Goal: Task Accomplishment & Management: Use online tool/utility

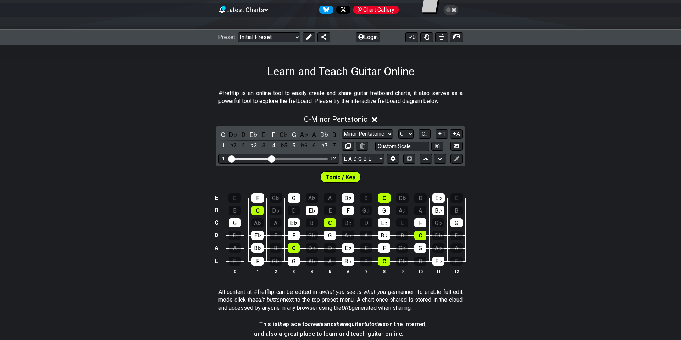
scroll to position [78, 0]
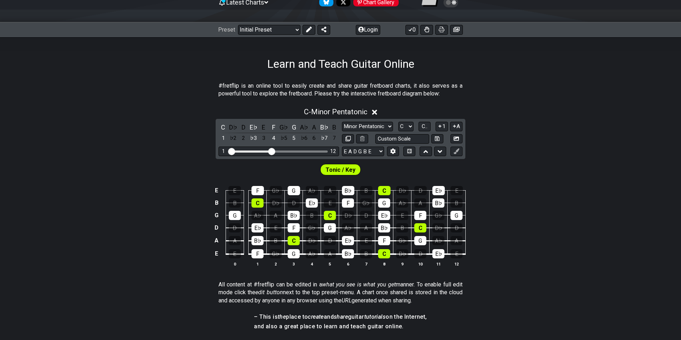
click at [335, 167] on span "Tonic / Key" at bounding box center [341, 170] width 30 height 10
click at [339, 171] on span "Tonic / Key" at bounding box center [341, 170] width 30 height 10
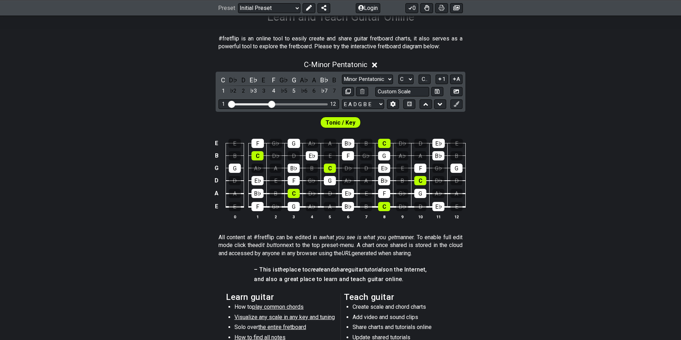
scroll to position [129, 0]
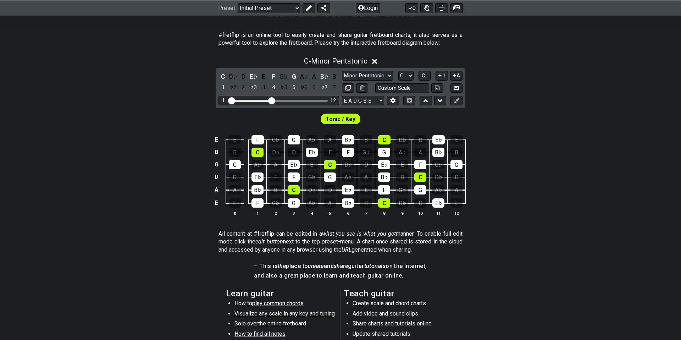
click at [342, 117] on span "Tonic / Key" at bounding box center [341, 119] width 30 height 10
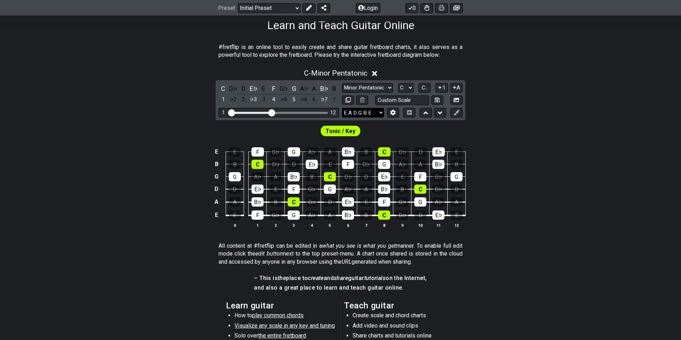
scroll to position [116, 0]
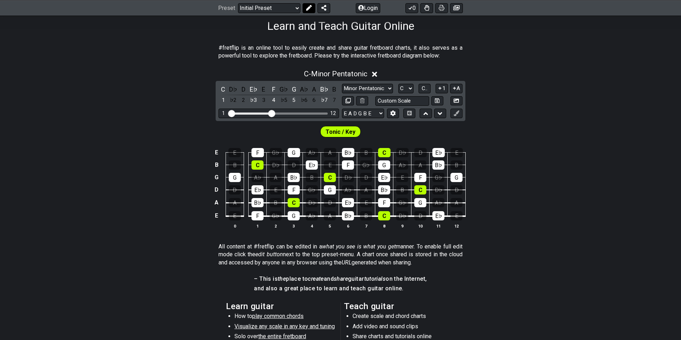
click at [309, 10] on icon at bounding box center [309, 8] width 6 height 6
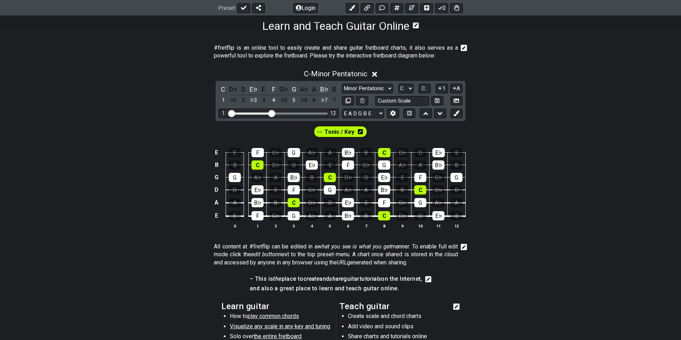
click at [350, 129] on span "Tonic / Key" at bounding box center [340, 132] width 30 height 10
click at [349, 129] on span "Tonic / Key" at bounding box center [340, 132] width 28 height 10
click at [349, 129] on span "Tonic / Key" at bounding box center [340, 132] width 30 height 10
click at [349, 129] on span "Tonic / Key" at bounding box center [340, 132] width 28 height 10
click at [352, 133] on span "Tonic / Key" at bounding box center [340, 132] width 30 height 10
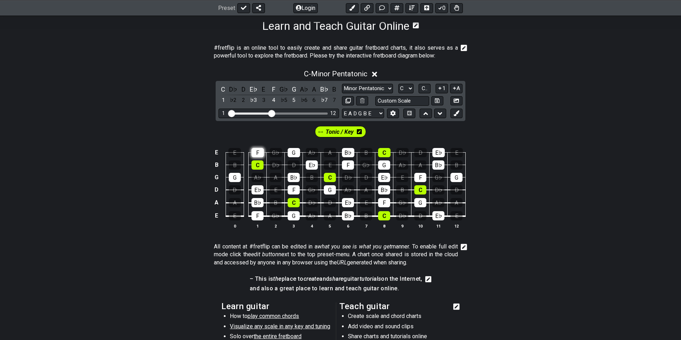
click at [258, 152] on div "F" at bounding box center [257, 152] width 12 height 9
click at [343, 132] on span "Tonic / Key" at bounding box center [340, 132] width 28 height 10
click at [233, 181] on div "G" at bounding box center [235, 177] width 12 height 9
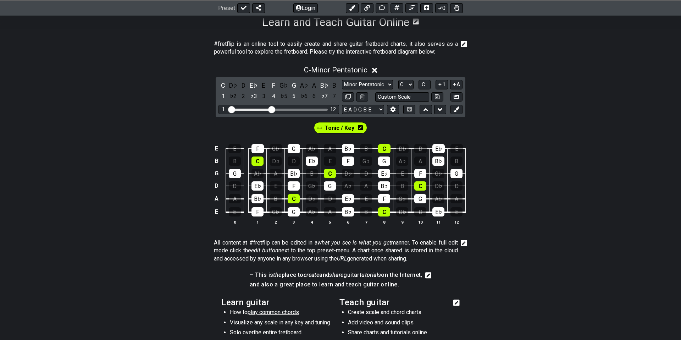
scroll to position [112, 0]
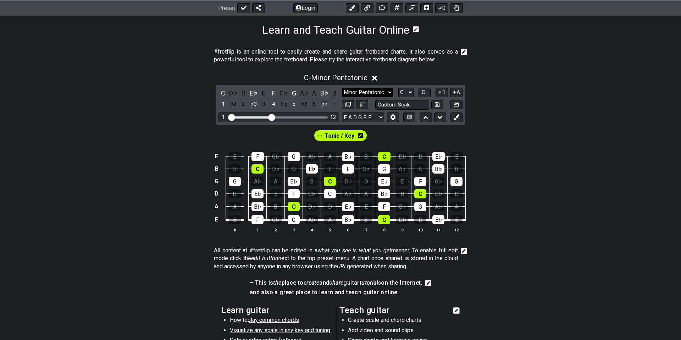
click at [387, 92] on select "Minor Pentatonic Click to edit Minor Pentatonic Major Pentatonic Minor Blues Ma…" at bounding box center [367, 93] width 51 height 10
select select "Minor Blues"
click at [342, 88] on select "Minor Pentatonic Click to edit Minor Pentatonic Major Pentatonic Minor Blues Ma…" at bounding box center [367, 93] width 51 height 10
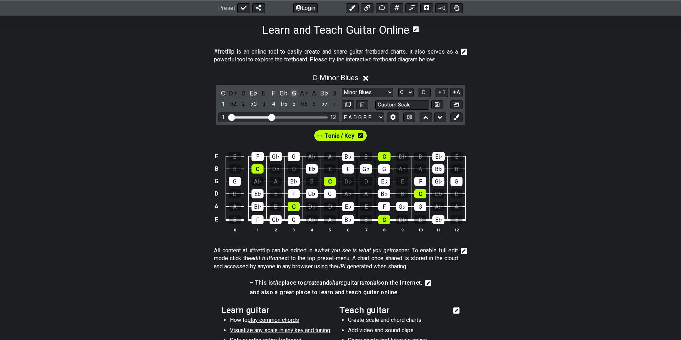
click at [291, 93] on div "G" at bounding box center [293, 93] width 9 height 10
click at [319, 76] on span "C - Unsaved Scale" at bounding box center [335, 77] width 55 height 9
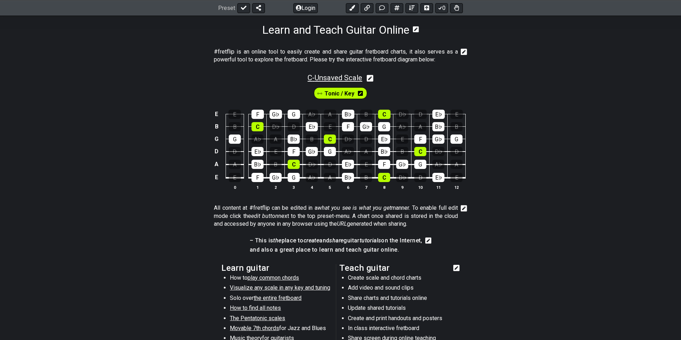
click at [309, 79] on span "C - Unsaved Scale" at bounding box center [334, 77] width 55 height 9
select select "Minor Blues"
select select "C"
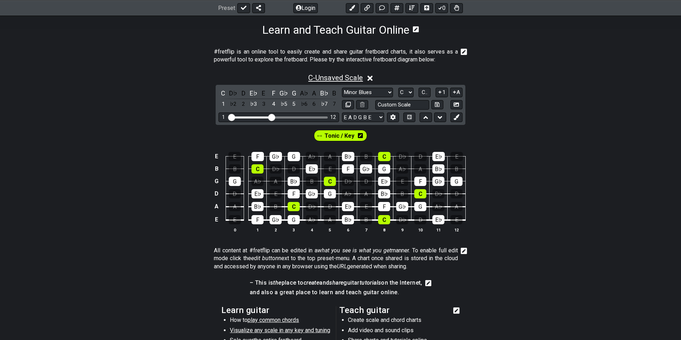
click at [333, 76] on span "C - Unsaved Scale" at bounding box center [335, 77] width 55 height 9
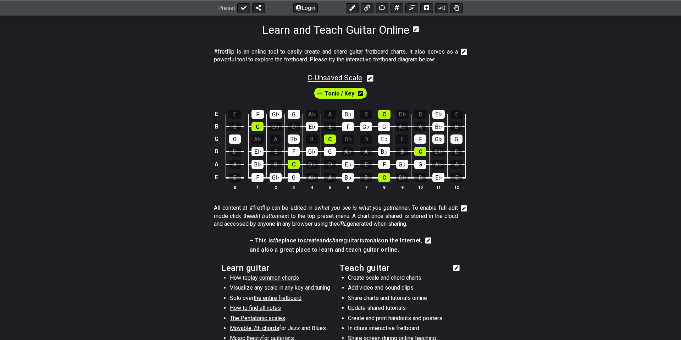
click at [337, 74] on span "C - Unsaved Scale" at bounding box center [334, 77] width 55 height 9
select select "Minor Blues"
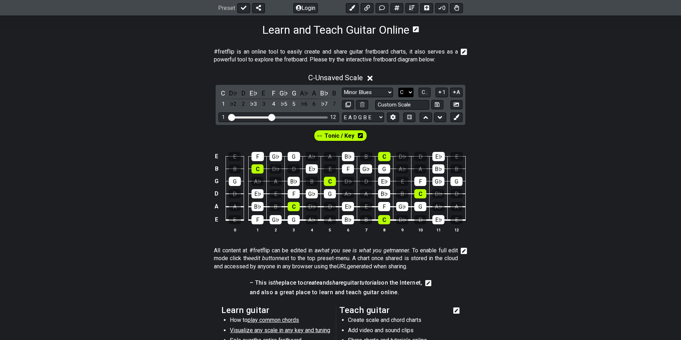
click at [411, 93] on select "A♭ A A♯ B♭ B C C♯ D♭ D D♯ E♭ E F F♯ G♭ G G♯" at bounding box center [405, 93] width 15 height 10
select select "G"
click at [398, 88] on select "A♭ A A♯ B♭ B C C♯ D♭ D D♯ E♭ E F F♯ G♭ G G♯" at bounding box center [405, 93] width 15 height 10
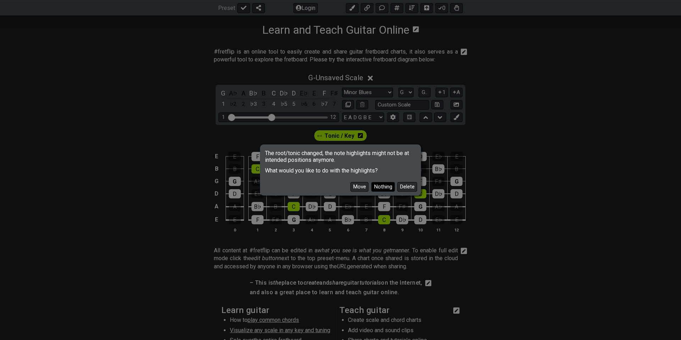
click at [387, 185] on button "Nothing" at bounding box center [382, 187] width 23 height 10
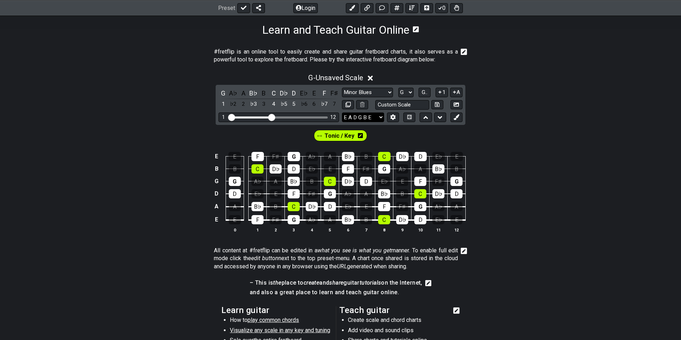
click at [359, 117] on select "E A D G B E E A D G B E E A D G B E B E A D F♯ B A D G C E A D A D G B E E♭ A♭ …" at bounding box center [363, 117] width 42 height 10
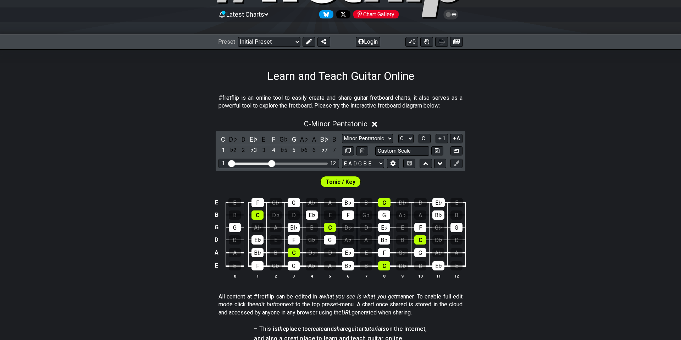
scroll to position [68, 0]
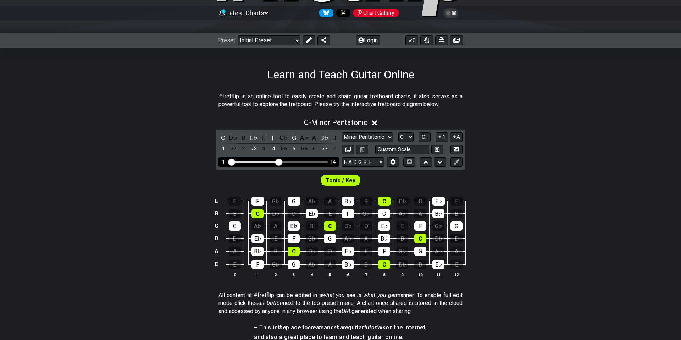
drag, startPoint x: 274, startPoint y: 162, endPoint x: 280, endPoint y: 161, distance: 6.4
click at [280, 161] on input "Visible fret range" at bounding box center [278, 161] width 101 height 0
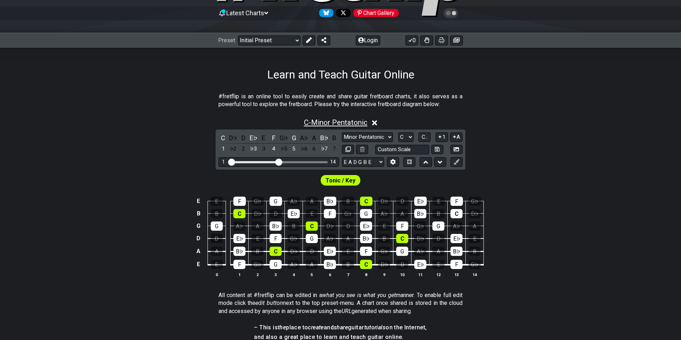
click at [321, 121] on span "C - Minor Pentatonic" at bounding box center [335, 122] width 63 height 9
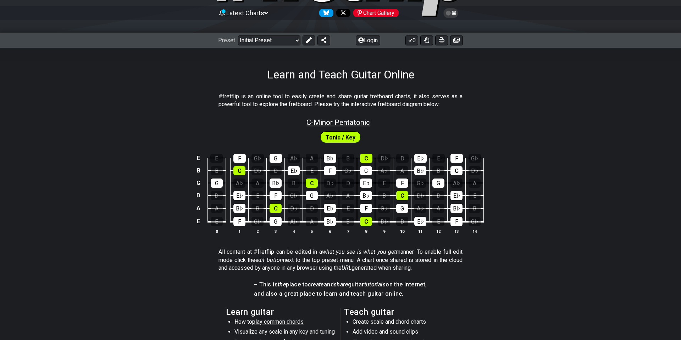
click at [321, 121] on span "C - Minor Pentatonic" at bounding box center [337, 122] width 63 height 9
select select "C"
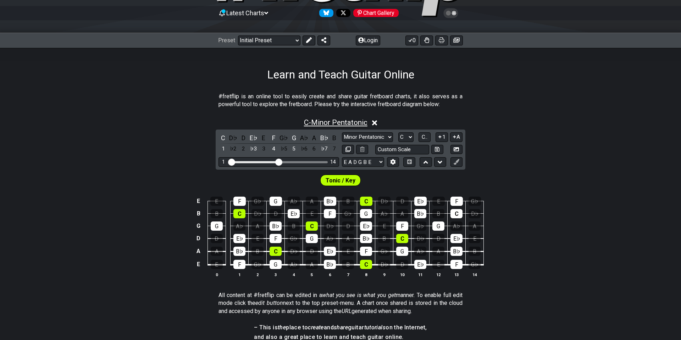
click at [321, 121] on span "C - Minor Pentatonic" at bounding box center [335, 122] width 63 height 9
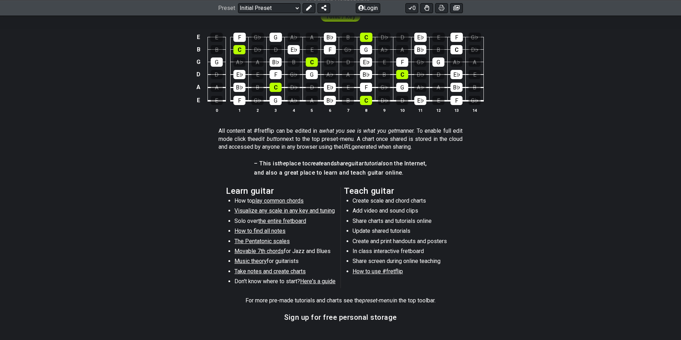
scroll to position [190, 0]
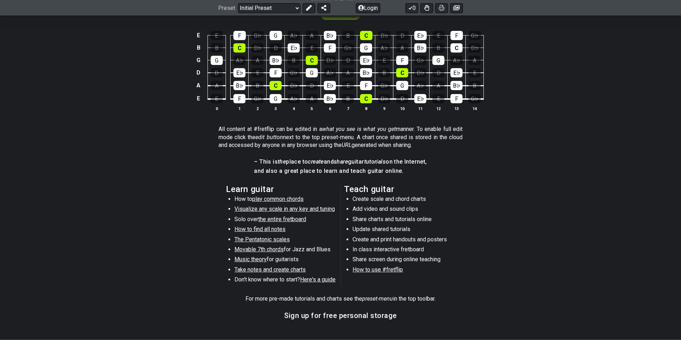
click at [366, 271] on span "How to use #fretflip" at bounding box center [378, 269] width 50 height 7
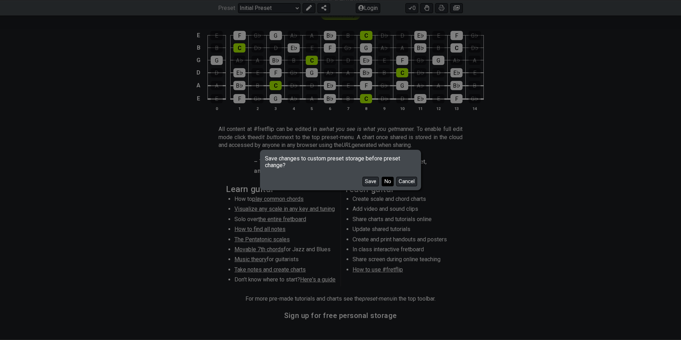
click at [389, 180] on button "No" at bounding box center [388, 182] width 12 height 10
select select "B"
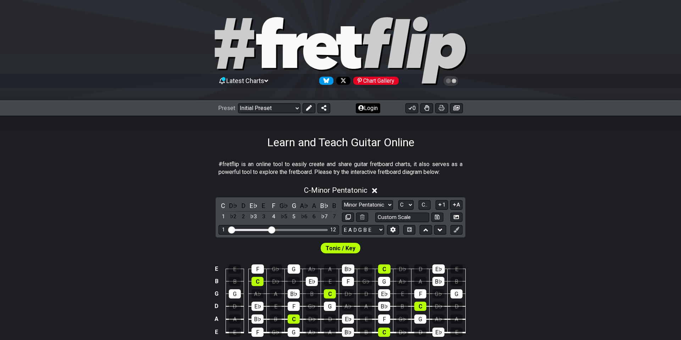
click at [368, 109] on button "Login" at bounding box center [368, 108] width 24 height 10
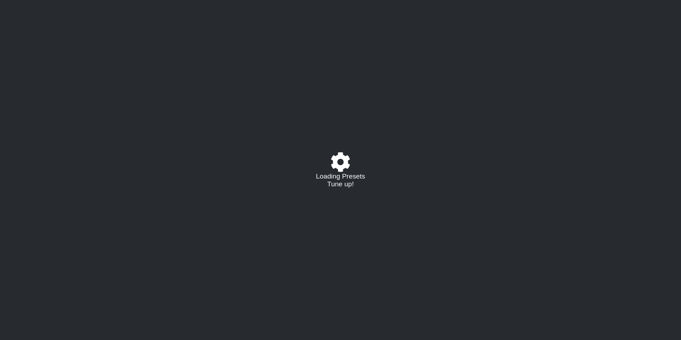
select select "C"
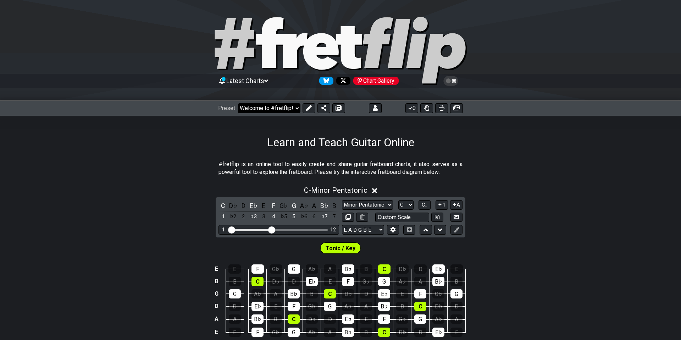
click at [296, 107] on select "Welcome to #fretflip! Initial Preset Custom Preset Minor Pentatonic Major Penta…" at bounding box center [269, 108] width 62 height 10
click at [238, 103] on select "Welcome to #fretflip! Initial Preset Custom Preset Minor Pentatonic Major Penta…" at bounding box center [269, 108] width 62 height 10
select select "/guitar-scales"
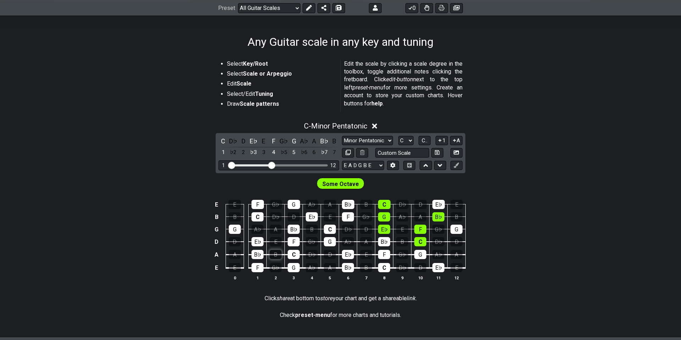
scroll to position [101, 0]
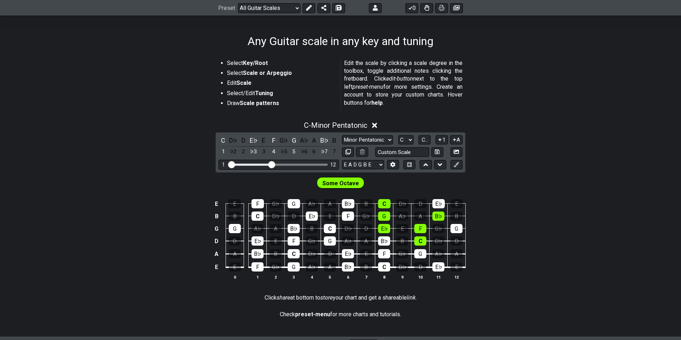
click at [352, 182] on span "Some Octave" at bounding box center [340, 183] width 37 height 10
click at [341, 123] on span "C - Minor Pentatonic" at bounding box center [335, 125] width 63 height 9
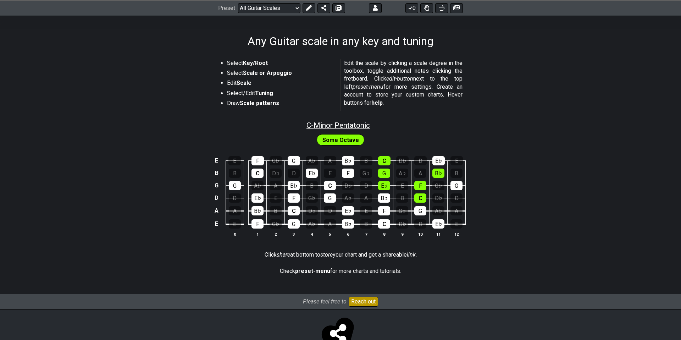
click at [342, 122] on span "C - Minor Pentatonic" at bounding box center [337, 125] width 63 height 9
select select "C"
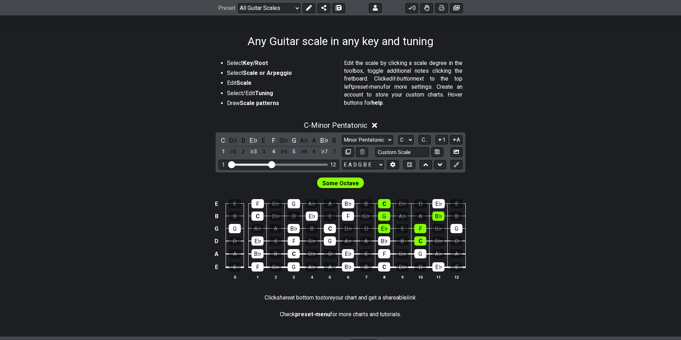
click at [377, 123] on icon at bounding box center [374, 125] width 5 height 7
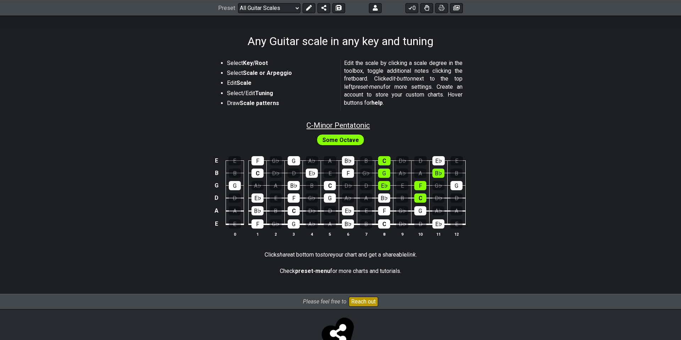
click at [356, 125] on span "C - Minor Pentatonic" at bounding box center [337, 125] width 63 height 9
select select "C"
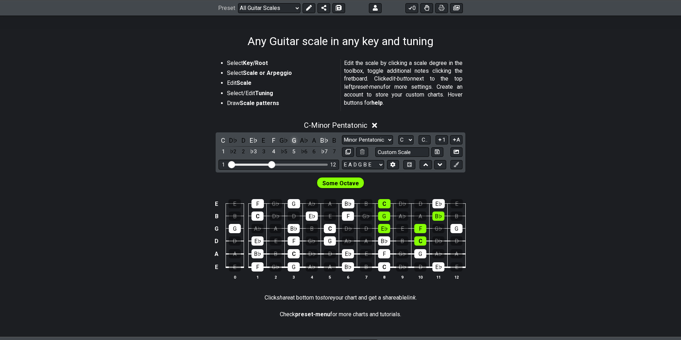
click at [293, 139] on div "G" at bounding box center [293, 140] width 9 height 10
click at [373, 125] on icon at bounding box center [369, 125] width 5 height 5
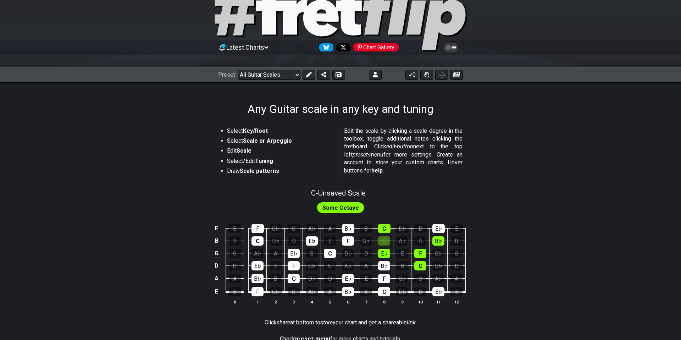
scroll to position [34, 0]
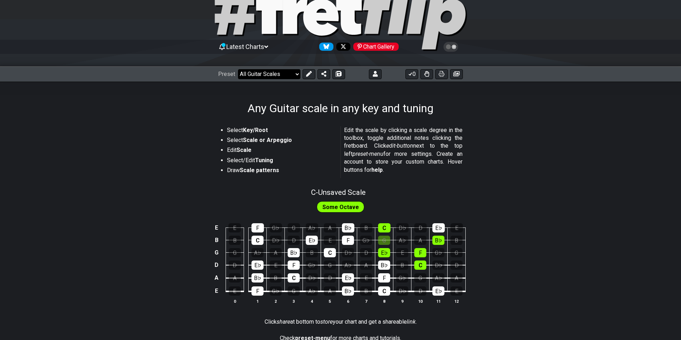
click at [296, 75] on select "Welcome to #fretflip! Initial Preset Custom Preset Minor Pentatonic Major Penta…" at bounding box center [269, 74] width 62 height 10
click at [297, 73] on select "Welcome to #fretflip! Initial Preset Custom Preset Minor Pentatonic Major Penta…" at bounding box center [269, 74] width 62 height 10
click at [238, 69] on select "Welcome to #fretflip! Initial Preset Custom Preset Minor Pentatonic Major Penta…" at bounding box center [269, 74] width 62 height 10
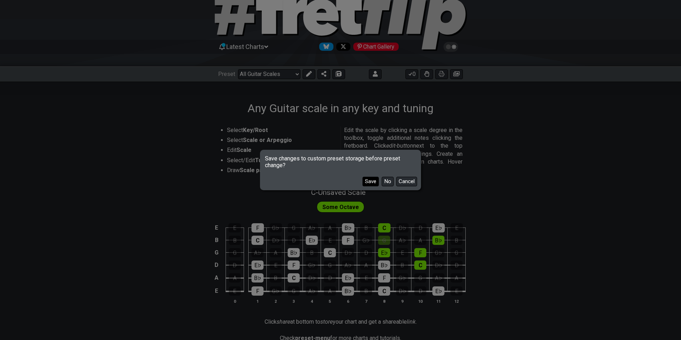
click at [372, 181] on button "Save" at bounding box center [370, 182] width 16 height 10
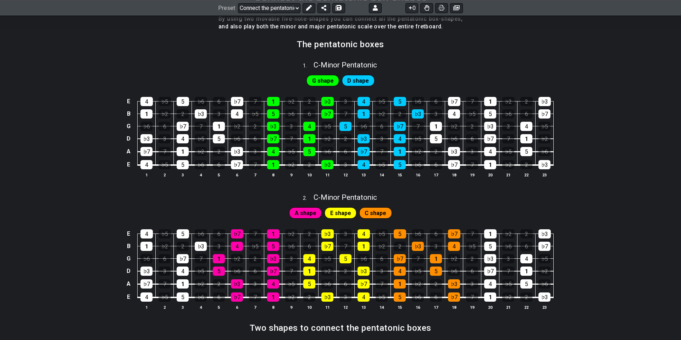
scroll to position [149, 0]
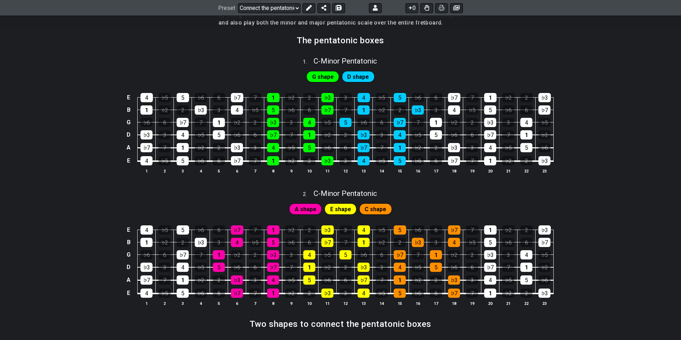
click at [363, 73] on span "D shape" at bounding box center [358, 77] width 22 height 10
click at [361, 77] on span "D shape" at bounding box center [358, 77] width 22 height 10
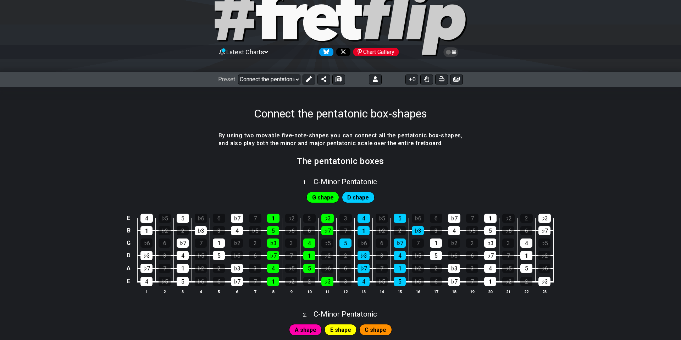
scroll to position [0, 0]
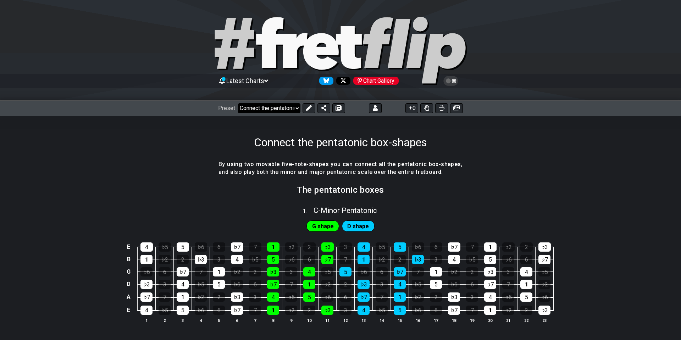
click at [296, 107] on select "Welcome to #fretflip! Initial Preset Any Guitar scale in any key and tuning Min…" at bounding box center [269, 108] width 62 height 10
click at [238, 103] on select "Welcome to #fretflip! Initial Preset Any Guitar scale in any key and tuning Min…" at bounding box center [269, 108] width 62 height 10
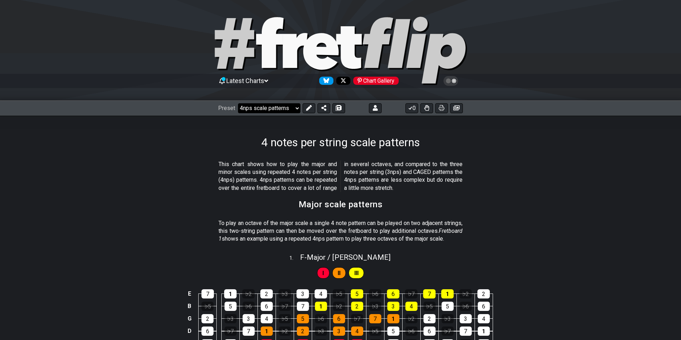
click at [296, 106] on select "Welcome to #fretflip! Initial Preset Any Guitar scale in any key and tuning Min…" at bounding box center [269, 108] width 62 height 10
click at [238, 103] on select "Welcome to #fretflip! Initial Preset Any Guitar scale in any key and tuning Min…" at bounding box center [269, 108] width 62 height 10
select select "/how-to-solo"
select select "C"
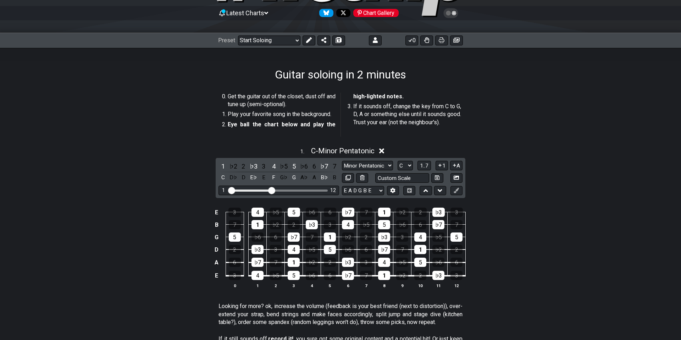
scroll to position [65, 0]
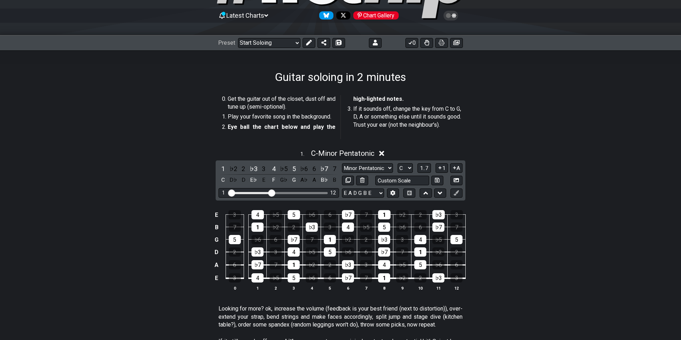
click at [334, 158] on div "1 . C - Minor Pentatonic 1 ♭2 2 ♭3 3 4 ♭5 5 ♭6 6 ♭7 7 C D♭ D E♭ E F G♭ G A♭ A B…" at bounding box center [340, 223] width 681 height 156
click at [336, 153] on span "C - Minor Pentatonic" at bounding box center [342, 153] width 63 height 9
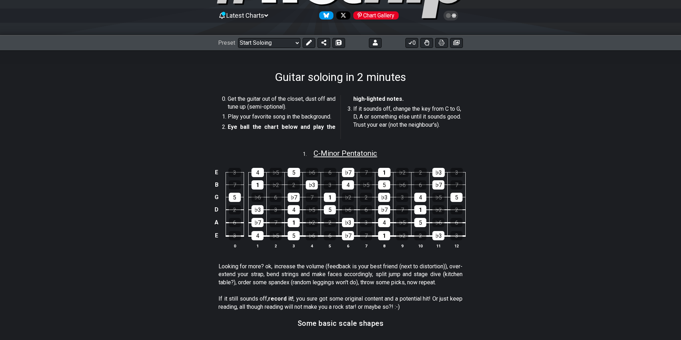
click at [336, 153] on span "C - Minor Pentatonic" at bounding box center [345, 153] width 63 height 9
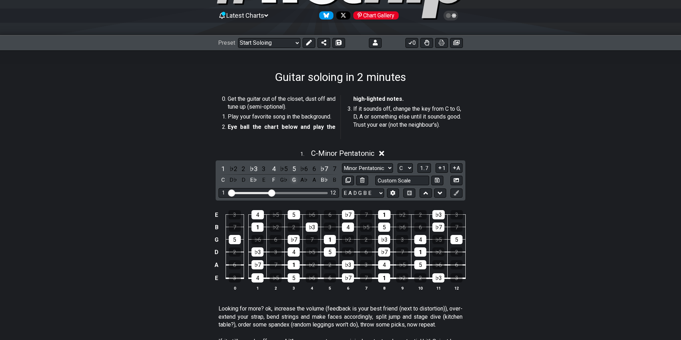
click at [295, 179] on div "G" at bounding box center [293, 180] width 9 height 10
click at [293, 177] on div "G" at bounding box center [293, 180] width 9 height 10
click at [410, 165] on select "A♭ A A♯ B♭ B C C♯ D♭ D D♯ E♭ E F F♯ G♭ G G♯" at bounding box center [405, 168] width 15 height 10
select select "G"
click at [398, 163] on select "A♭ A A♯ B♭ B C C♯ D♭ D D♯ E♭ E F F♯ G♭ G G♯" at bounding box center [405, 168] width 15 height 10
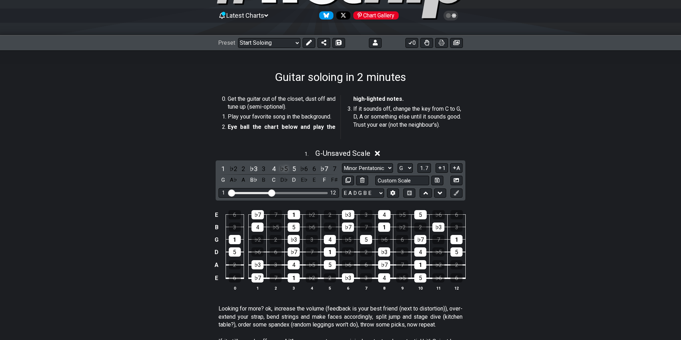
click at [287, 168] on div "♭5" at bounding box center [283, 169] width 9 height 10
click at [334, 167] on div "7" at bounding box center [334, 169] width 9 height 10
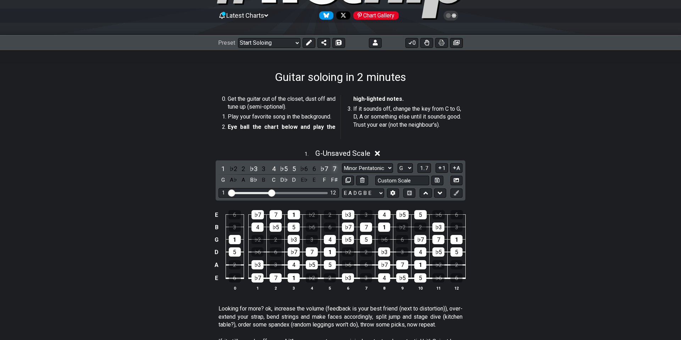
click at [334, 167] on div "7" at bounding box center [334, 169] width 9 height 10
click at [264, 168] on div "3" at bounding box center [263, 169] width 9 height 10
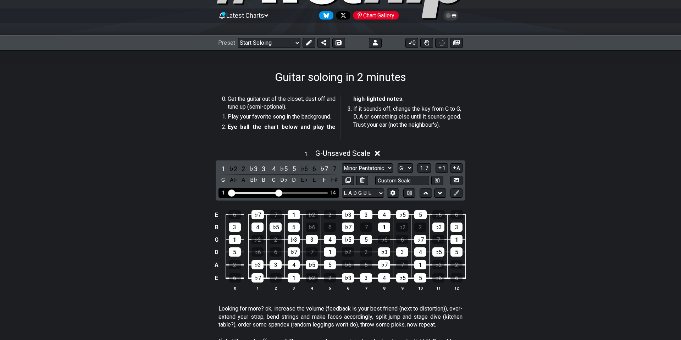
drag, startPoint x: 273, startPoint y: 192, endPoint x: 277, endPoint y: 192, distance: 4.6
click at [277, 192] on input "Visible fret range" at bounding box center [278, 192] width 101 height 0
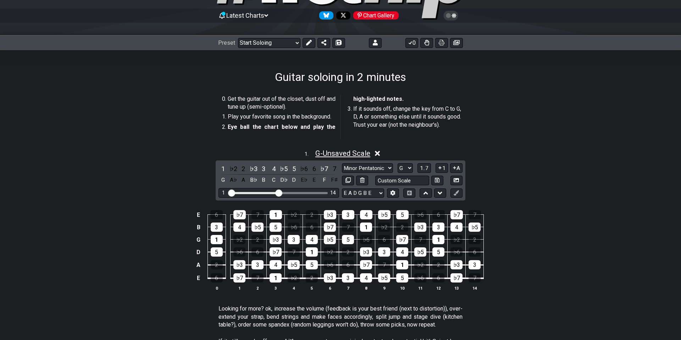
click at [364, 150] on span "G - Unsaved Scale" at bounding box center [342, 153] width 55 height 9
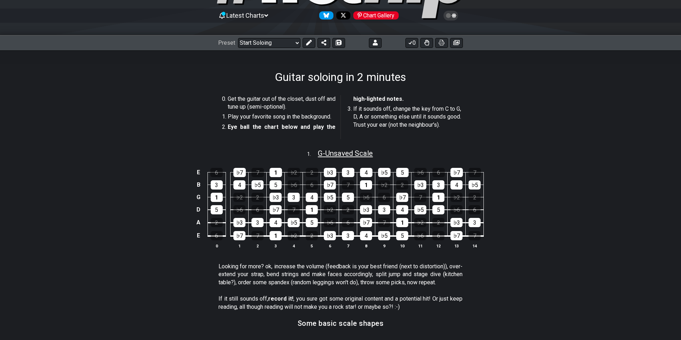
click at [363, 152] on span "G - Unsaved Scale" at bounding box center [345, 153] width 55 height 9
select select "G"
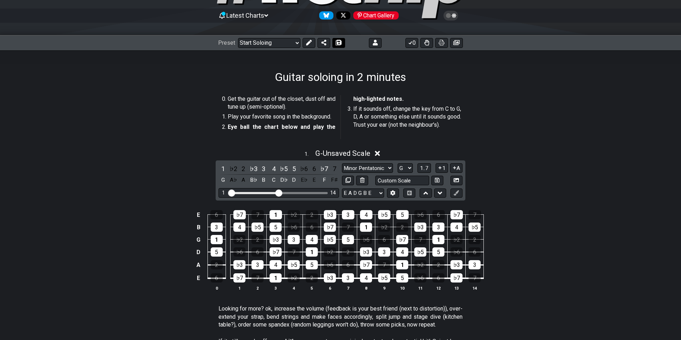
click at [338, 44] on icon at bounding box center [338, 43] width 5 height 6
click at [296, 42] on select "Welcome to #fretflip! Initial Preset Any Guitar scale in any key and tuning Gui…" at bounding box center [269, 43] width 62 height 10
click at [395, 76] on h1 "Guitar soloing in 2 minutes" at bounding box center [340, 76] width 131 height 13
click at [338, 46] on button at bounding box center [338, 43] width 13 height 10
select select "/02V4PRLY"
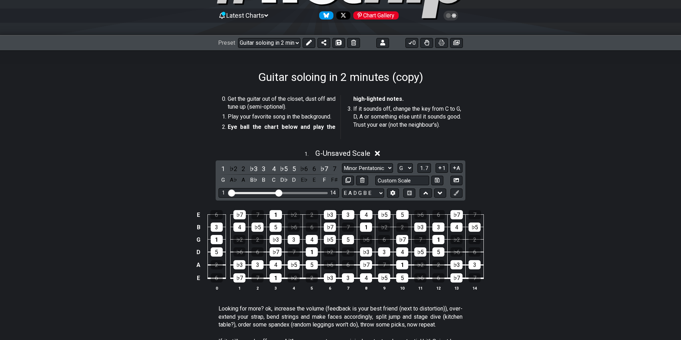
click at [421, 80] on h1 "Guitar soloing in 2 minutes (copy)" at bounding box center [340, 76] width 165 height 13
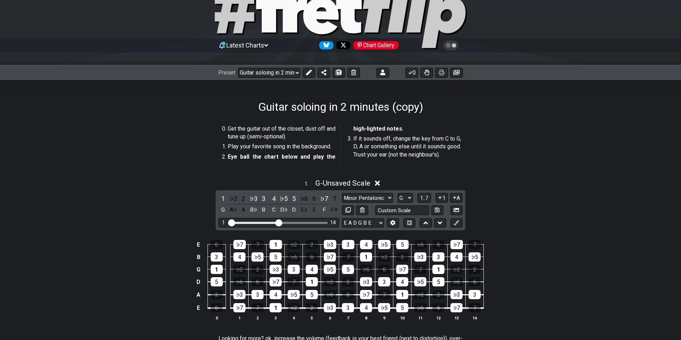
scroll to position [43, 0]
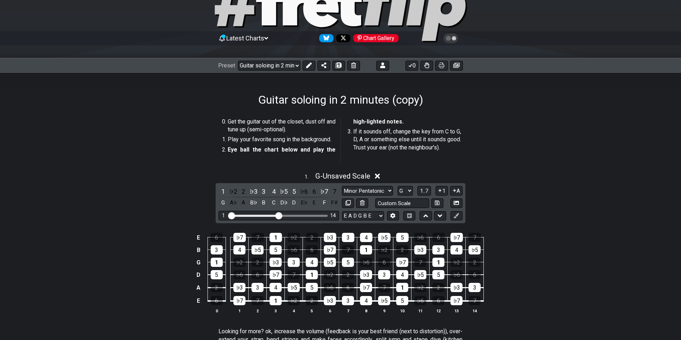
click at [176, 223] on div "E 6 ♭7 7 1 ♭2 2 ♭3 3 4 ♭5 5 ♭6 6 ♭7 7 B 3 4 ♭5 5 ♭6 6 ♭7 7 1 ♭2 2 ♭3 3 4 ♭5 G 1…" at bounding box center [340, 273] width 681 height 100
click at [435, 200] on icon at bounding box center [437, 202] width 5 height 5
select select "Custom Scale"
click at [345, 177] on span "G - Custom Scale" at bounding box center [342, 176] width 52 height 9
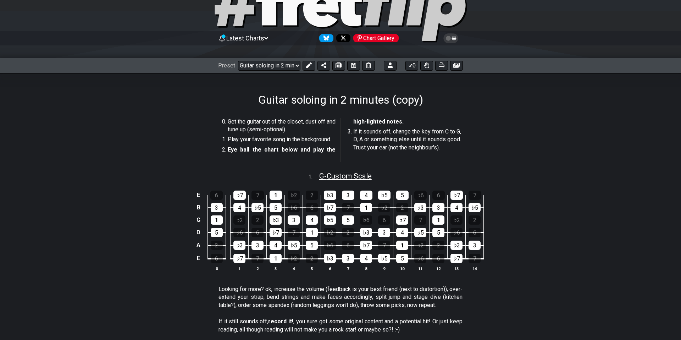
click at [345, 177] on span "G - Custom Scale" at bounding box center [345, 176] width 52 height 9
select select "Custom Scale"
select select "G"
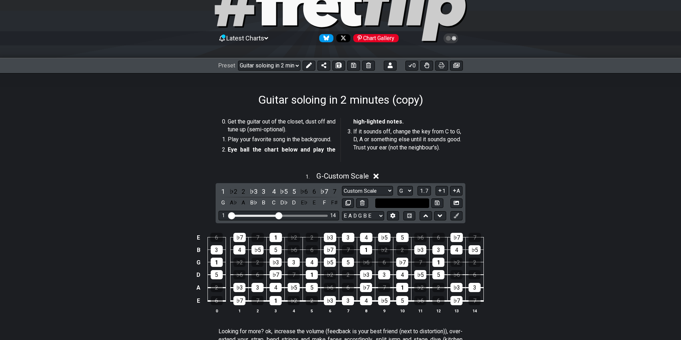
click at [408, 206] on input "text" at bounding box center [402, 203] width 54 height 10
type input "G Tony Rice"
click at [436, 205] on icon at bounding box center [437, 202] width 5 height 5
select select "G Tony Rice"
click at [453, 152] on li "If it sounds off, change the key from C to G, D, A or something else until it s…" at bounding box center [407, 141] width 108 height 26
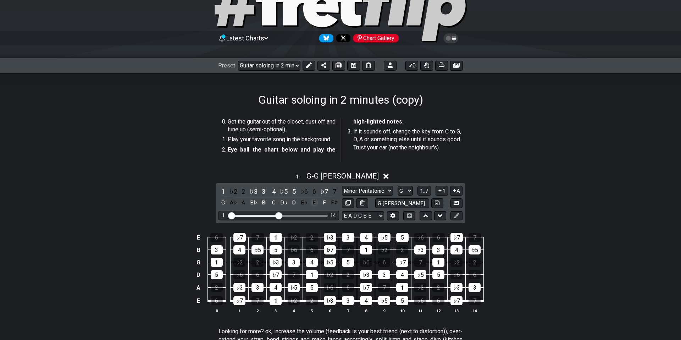
drag, startPoint x: 209, startPoint y: 181, endPoint x: 314, endPoint y: 204, distance: 106.8
click at [314, 204] on div "1 . G - G Tony Rice 1 ♭2 2 ♭3 3 4 ♭5 5 ♭6 6 ♭7 7 G A♭ A B♭ B C D♭ D E♭ E F F♯ M…" at bounding box center [340, 245] width 681 height 156
click at [410, 190] on select "A♭ A A♯ B♭ B C C♯ D♭ D D♯ E♭ E F F♯ G♭ G G♯" at bounding box center [405, 191] width 15 height 10
select select "C"
click at [398, 186] on select "A♭ A A♯ B♭ B C C♯ D♭ D D♯ E♭ E F F♯ G♭ G G♯" at bounding box center [405, 191] width 15 height 10
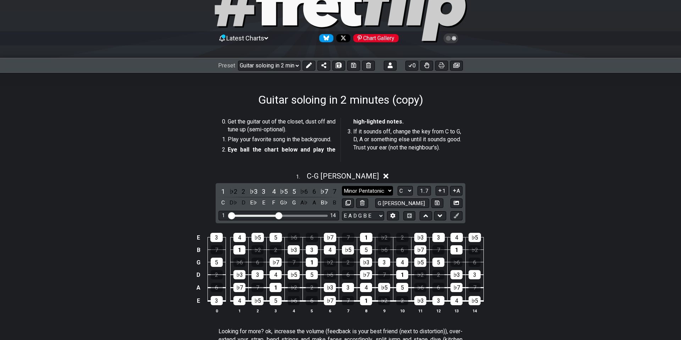
click at [390, 189] on select "Minor Pentatonic G Tony Rice Minor Pentatonic Major Pentatonic Minor Blues Majo…" at bounding box center [367, 191] width 51 height 10
click at [370, 189] on select "Minor Pentatonic G Tony Rice Minor Pentatonic Major Pentatonic Minor Blues Majo…" at bounding box center [367, 191] width 51 height 10
click at [342, 186] on select "Minor Pentatonic G Tony Rice Minor Pentatonic Major Pentatonic Minor Blues Majo…" at bounding box center [367, 191] width 51 height 10
click at [374, 191] on select "Minor Pentatonic G Tony Rice Minor Pentatonic Major Pentatonic Minor Blues Majo…" at bounding box center [367, 191] width 51 height 10
click at [408, 206] on input "G Tony Rice" at bounding box center [402, 203] width 54 height 10
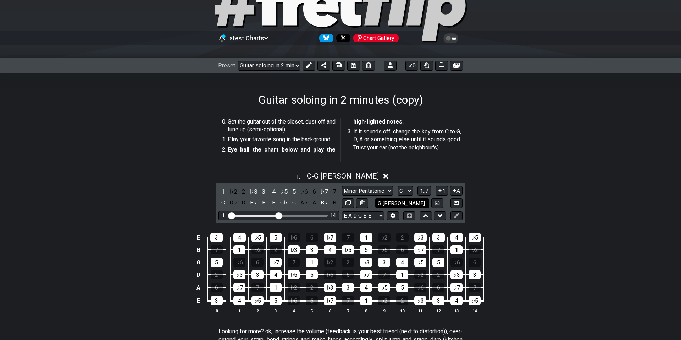
click at [384, 203] on input "G Tony Rice" at bounding box center [402, 203] width 54 height 10
click at [383, 201] on input "G Tony Rice" at bounding box center [402, 203] width 54 height 10
type input "[PERSON_NAME]"
click at [435, 202] on icon at bounding box center [437, 202] width 5 height 5
select select "[PERSON_NAME]"
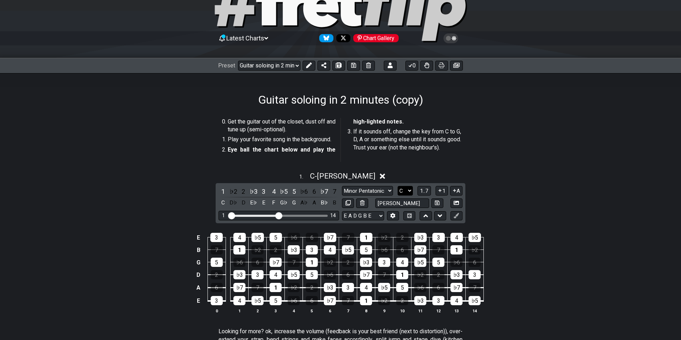
click at [411, 191] on select "A♭ A A♯ B♭ B C C♯ D♭ D D♯ E♭ E F F♯ G♭ G G♯" at bounding box center [405, 191] width 15 height 10
click at [398, 186] on select "A♭ A A♯ B♭ B C C♯ D♭ D D♯ E♭ E F F♯ G♭ G G♯" at bounding box center [405, 191] width 15 height 10
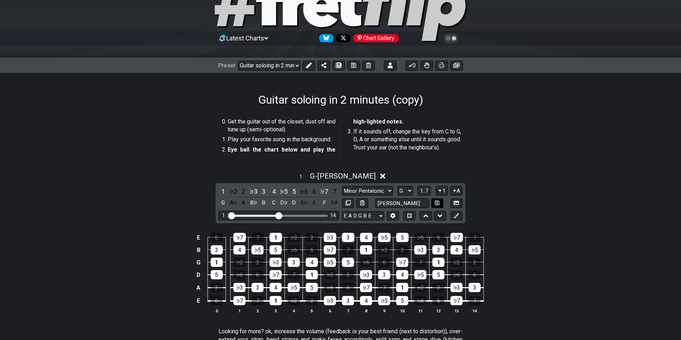
click at [437, 203] on icon at bounding box center [437, 202] width 5 height 5
click at [413, 206] on input "[PERSON_NAME]" at bounding box center [402, 203] width 54 height 10
click at [439, 203] on icon at bounding box center [437, 202] width 5 height 5
click at [410, 189] on select "A♭ A A♯ B♭ B C C♯ D♭ D D♯ E♭ E F F♯ G♭ G G♯" at bounding box center [405, 191] width 15 height 10
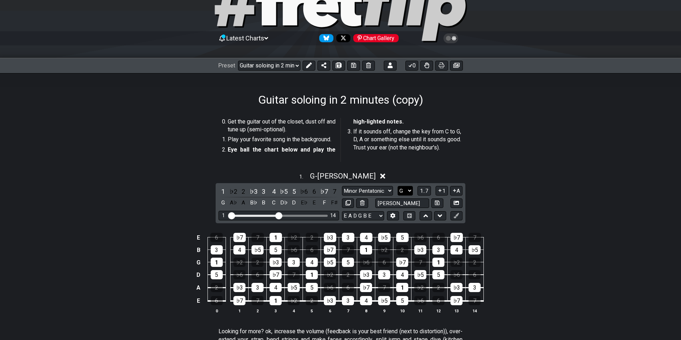
select select "D"
click at [398, 186] on select "A♭ A A♯ B♭ B C C♯ D♭ D D♯ E♭ E F F♯ G♭ G G♯" at bounding box center [405, 191] width 15 height 10
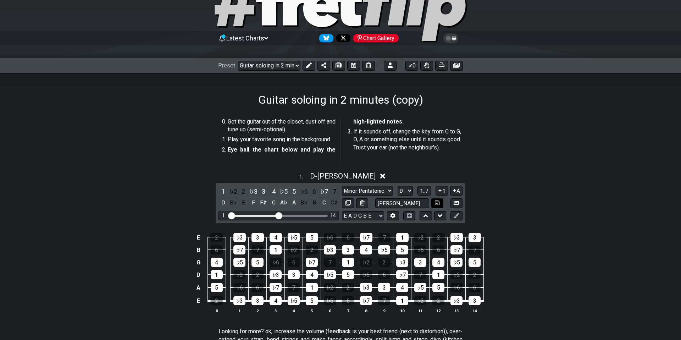
click at [436, 203] on icon at bounding box center [437, 202] width 5 height 5
click at [377, 203] on input "[PERSON_NAME]" at bounding box center [402, 203] width 54 height 10
type input "D - Tony Rice"
click at [438, 205] on button at bounding box center [437, 203] width 12 height 10
select select "D - Tony Rice"
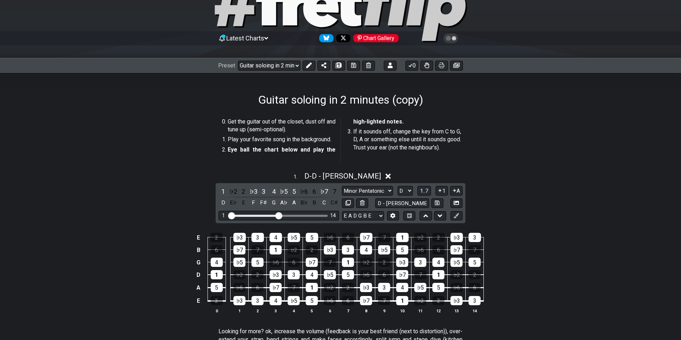
click at [439, 148] on li "If it sounds off, change the key from C to G, D, A or something else until it s…" at bounding box center [407, 141] width 108 height 26
click at [439, 64] on icon at bounding box center [442, 65] width 6 height 6
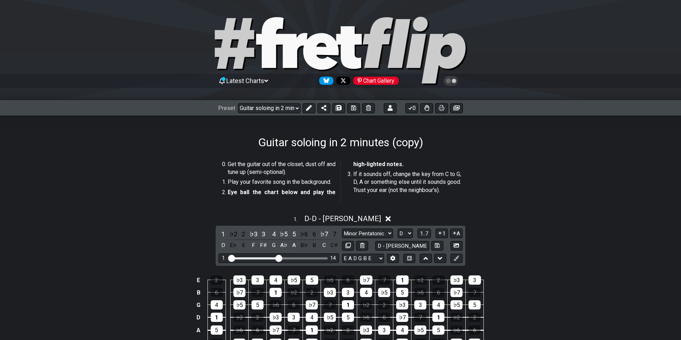
click at [264, 50] on icon at bounding box center [269, 42] width 27 height 51
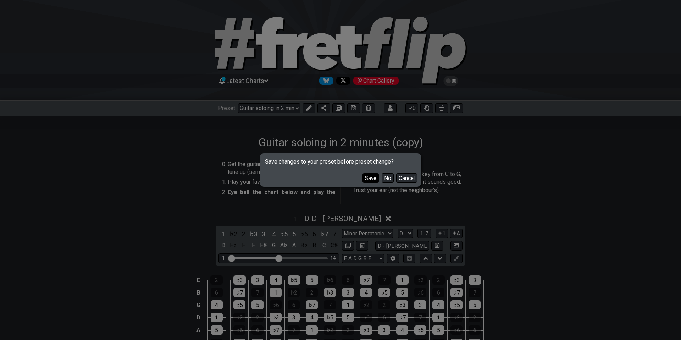
click at [373, 178] on button "Save" at bounding box center [370, 178] width 16 height 10
select select "/welcome"
select select "C"
select select "Minor Pentatonic"
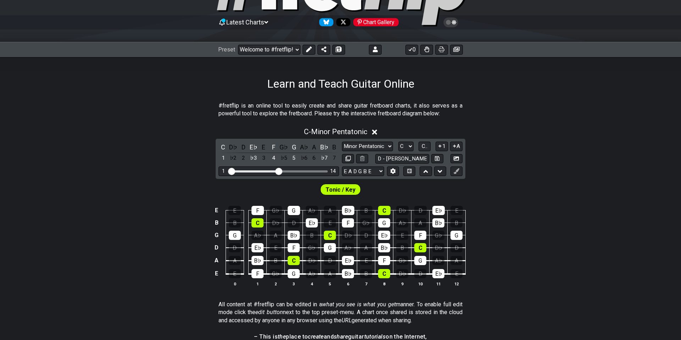
scroll to position [60, 0]
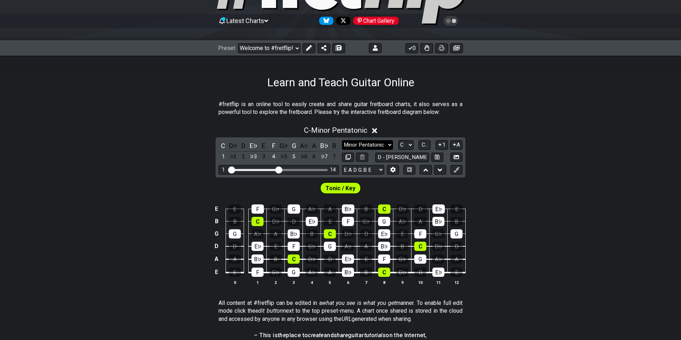
click at [386, 142] on select "Minor Pentatonic Click to edit Minor Pentatonic Major Pentatonic Minor Blues Ma…" at bounding box center [367, 145] width 51 height 10
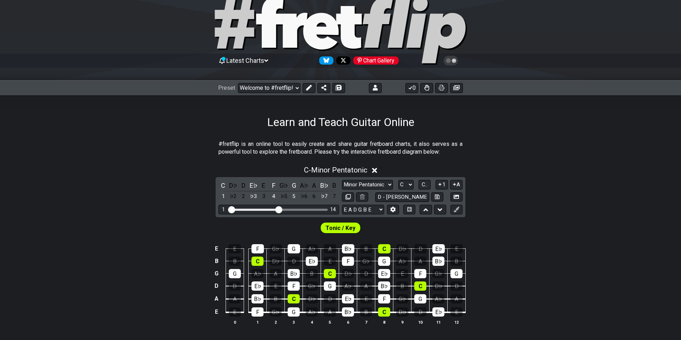
scroll to position [0, 0]
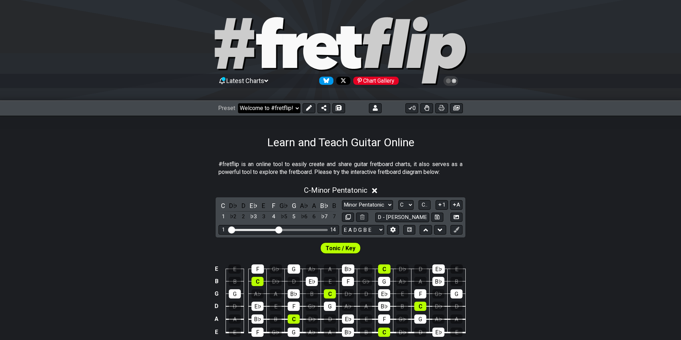
click at [282, 109] on select "Welcome to #fretflip! Initial Preset Any Guitar scale in any key and tuning Gui…" at bounding box center [269, 108] width 62 height 10
click at [268, 80] on icon at bounding box center [266, 81] width 4 height 6
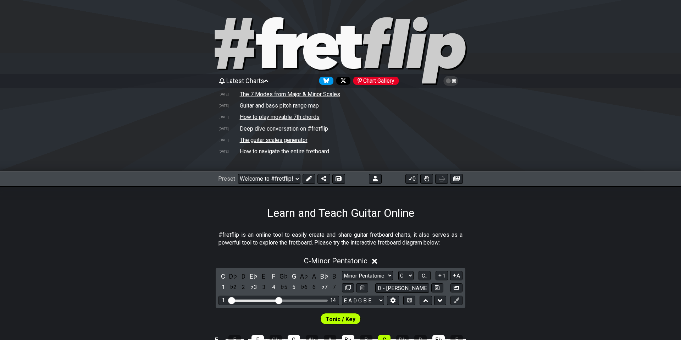
click at [268, 80] on icon at bounding box center [266, 80] width 4 height 2
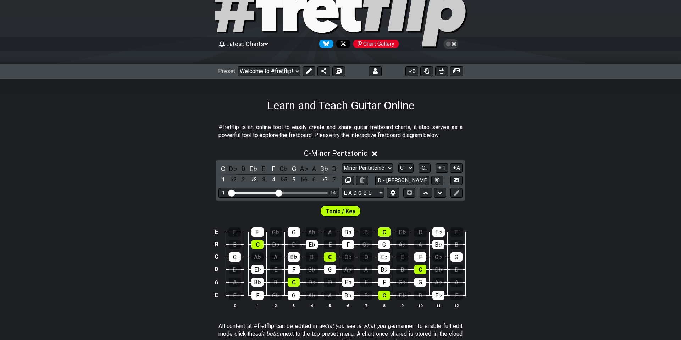
scroll to position [38, 0]
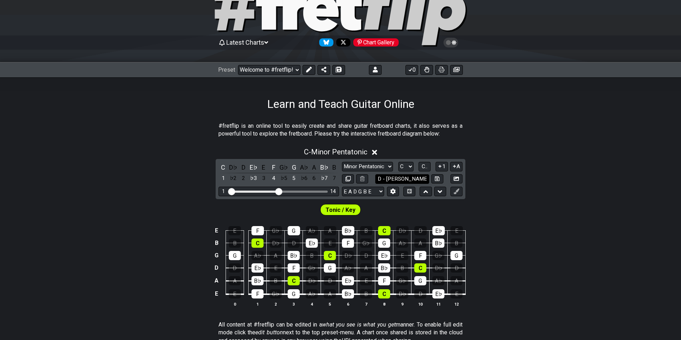
click at [402, 178] on input "D - Tony Rice" at bounding box center [402, 179] width 54 height 10
click at [386, 166] on select "Minor Pentatonic Click to edit Minor Pentatonic Major Pentatonic Minor Blues Ma…" at bounding box center [367, 167] width 51 height 10
click at [401, 178] on input "D - Tony Rice" at bounding box center [402, 179] width 54 height 10
click at [346, 156] on span "C - Minor Pentatonic" at bounding box center [335, 152] width 63 height 9
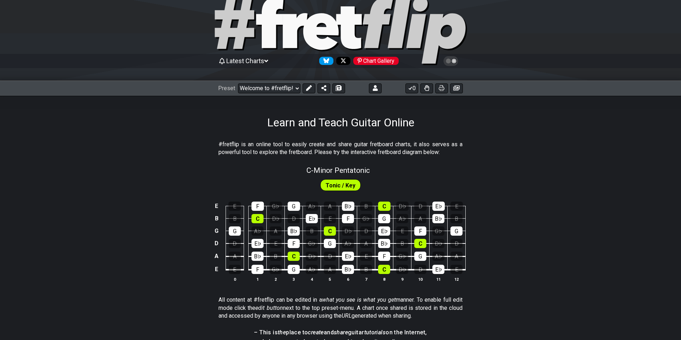
scroll to position [21, 0]
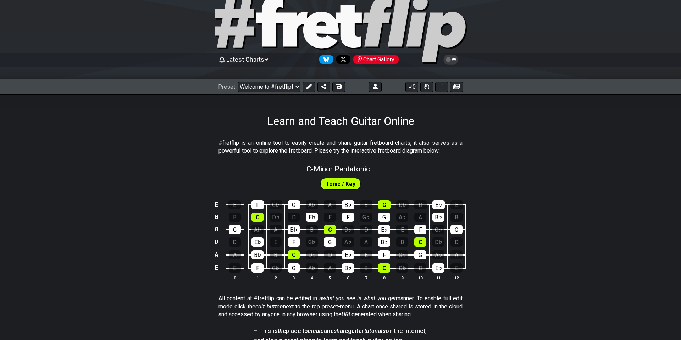
click at [403, 174] on div "Tonic / Key" at bounding box center [340, 182] width 681 height 18
click at [336, 84] on icon at bounding box center [338, 87] width 5 height 6
select select "/023EC25YT"
click at [336, 84] on icon at bounding box center [338, 87] width 5 height 6
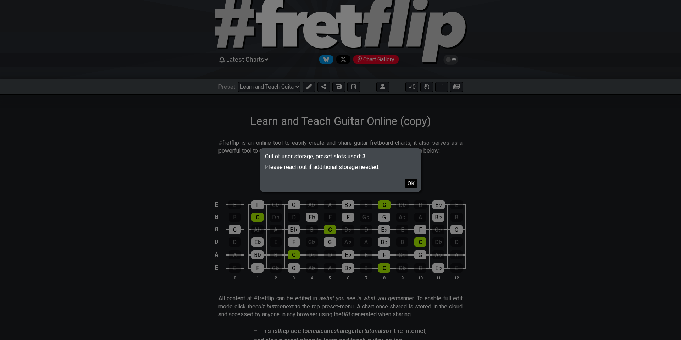
click at [412, 179] on button "OK" at bounding box center [411, 183] width 12 height 10
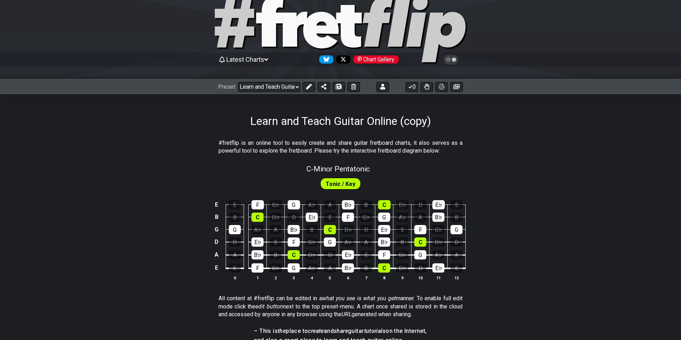
click at [406, 170] on div "C - Minor Pentatonic" at bounding box center [340, 166] width 681 height 12
select select "C"
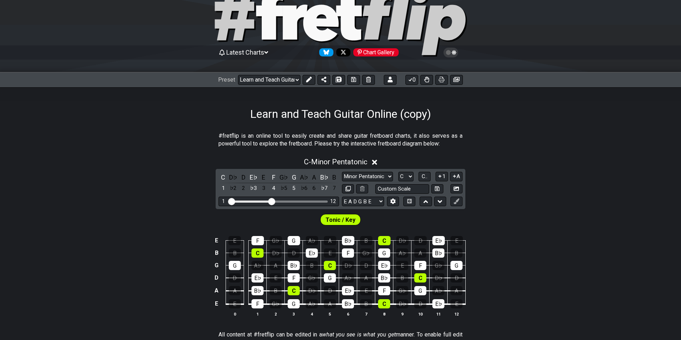
scroll to position [33, 0]
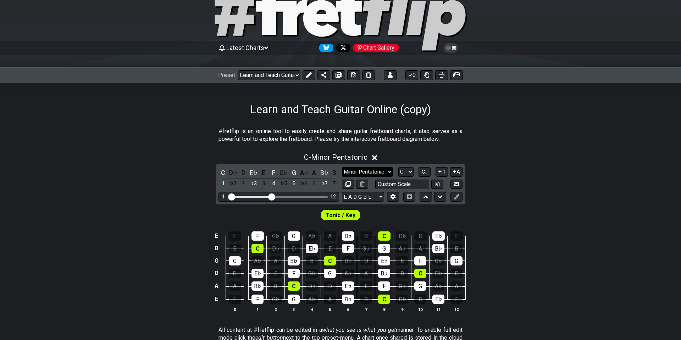
click at [391, 173] on select "Minor Pentatonic Click to edit Minor Pentatonic Major Pentatonic Minor Blues Ma…" at bounding box center [367, 172] width 51 height 10
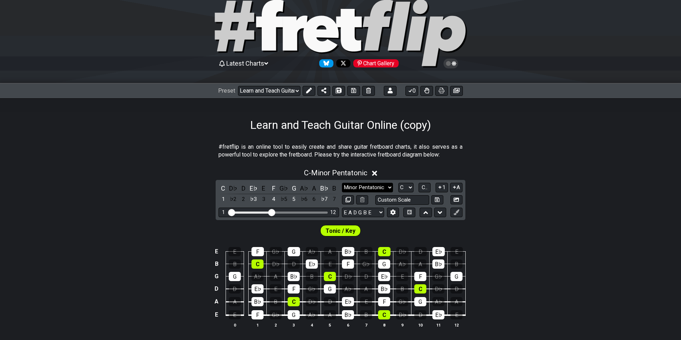
scroll to position [19, 0]
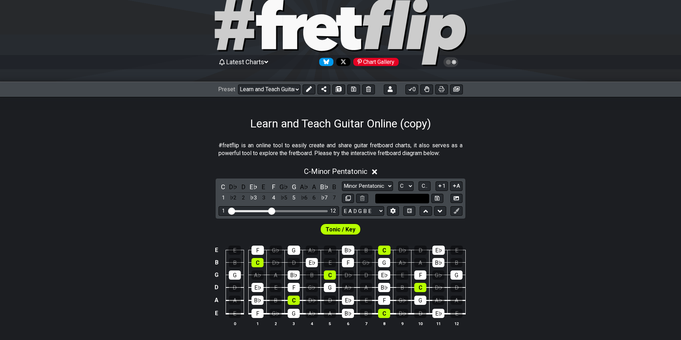
click at [394, 200] on input "text" at bounding box center [402, 199] width 54 height 10
type input "Custom Scale"
click at [517, 202] on div "C - Minor Pentatonic C D♭ D E♭ E F G♭ G A♭ A B♭ B 1 ♭2 2 ♭3 3 4 ♭5 5 ♭6 6 ♭7 7 …" at bounding box center [340, 249] width 681 height 173
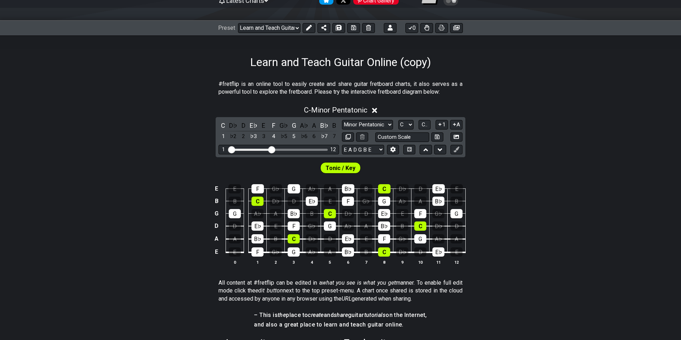
scroll to position [78, 0]
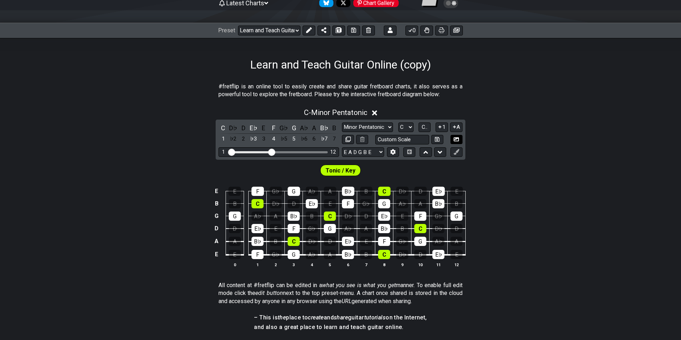
click at [458, 137] on icon at bounding box center [456, 139] width 5 height 5
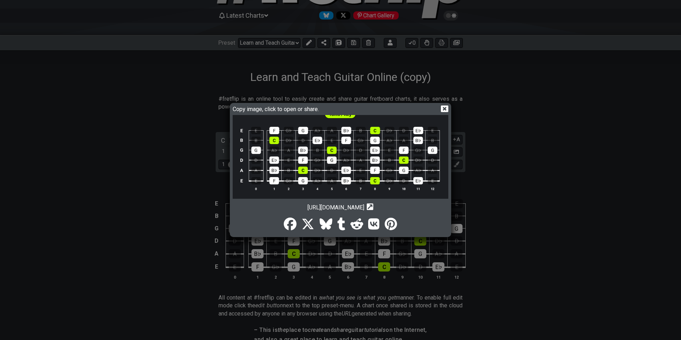
scroll to position [63, 0]
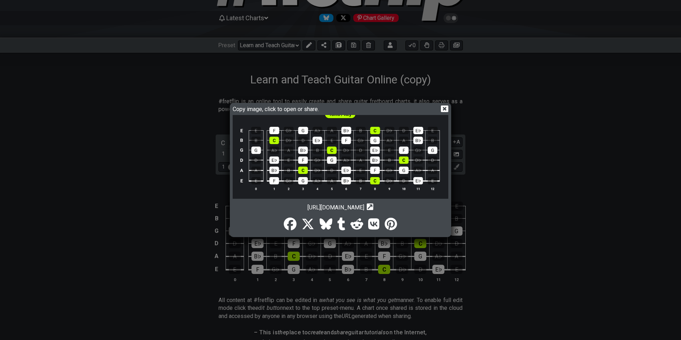
click at [489, 170] on div "Copy image, click to open or share. https://img.fretflip.com/022TMXGNM-mgrvn4wu…" at bounding box center [340, 170] width 681 height 340
click at [448, 108] on div "Copy image, click to open or share. https://img.fretflip.com/022TMXGNM-mgrvn4wu…" at bounding box center [340, 170] width 219 height 132
click at [448, 108] on icon at bounding box center [444, 108] width 7 height 7
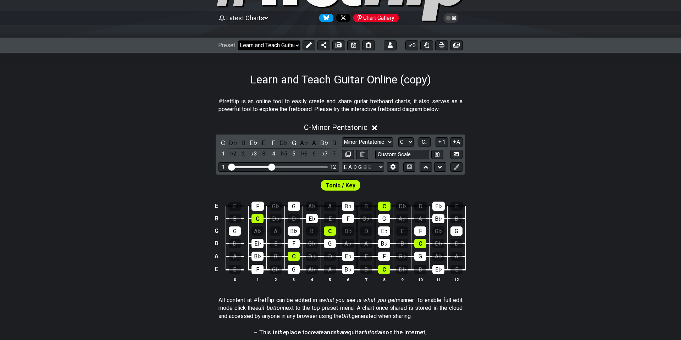
click at [296, 44] on select "Welcome to #fretflip! Initial Preset Any Guitar scale in any key and tuning Gui…" at bounding box center [269, 45] width 62 height 10
click at [238, 40] on select "Welcome to #fretflip! Initial Preset Any Guitar scale in any key and tuning Gui…" at bounding box center [269, 45] width 62 height 10
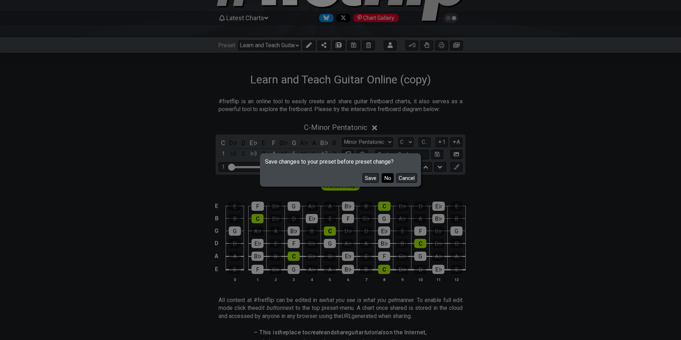
click at [388, 179] on button "No" at bounding box center [388, 178] width 12 height 10
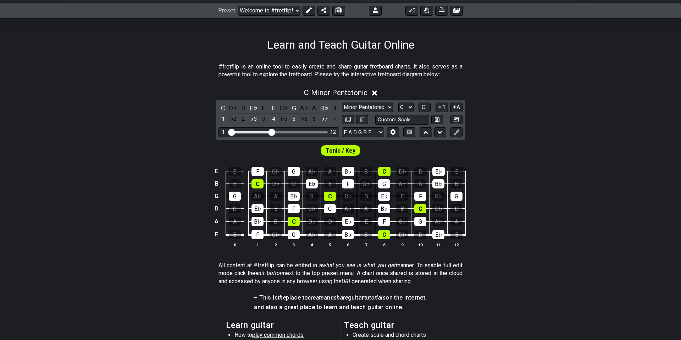
scroll to position [92, 0]
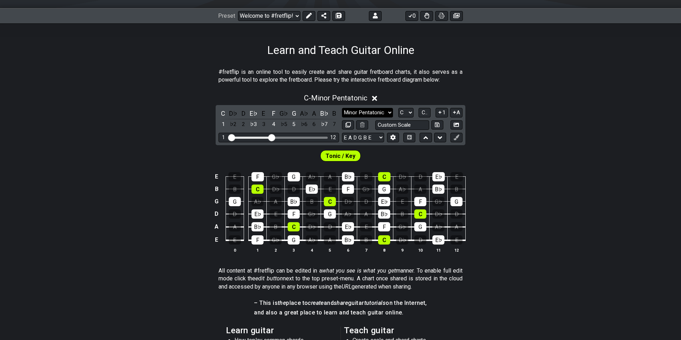
click at [390, 112] on select "Minor Pentatonic Click to edit Minor Pentatonic Major Pentatonic Minor Blues Ma…" at bounding box center [367, 113] width 51 height 10
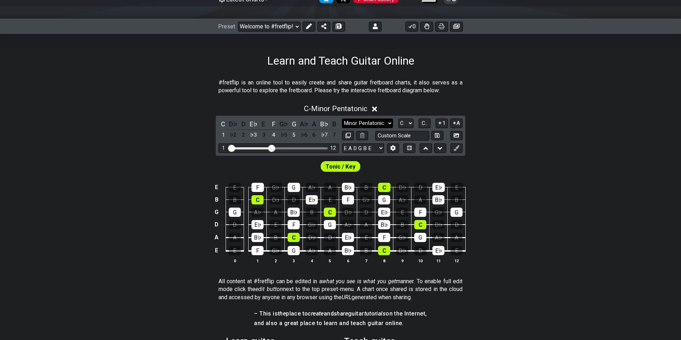
scroll to position [0, 0]
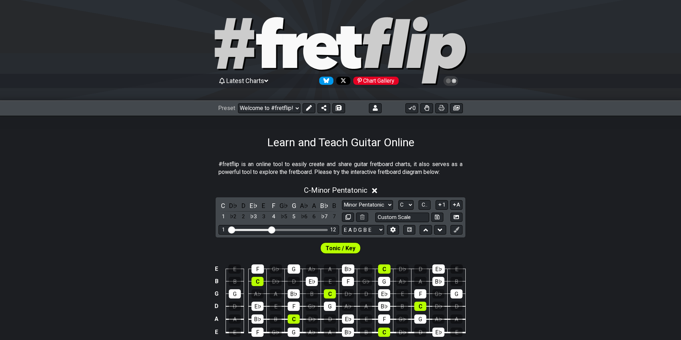
click at [268, 80] on icon at bounding box center [266, 80] width 4 height 2
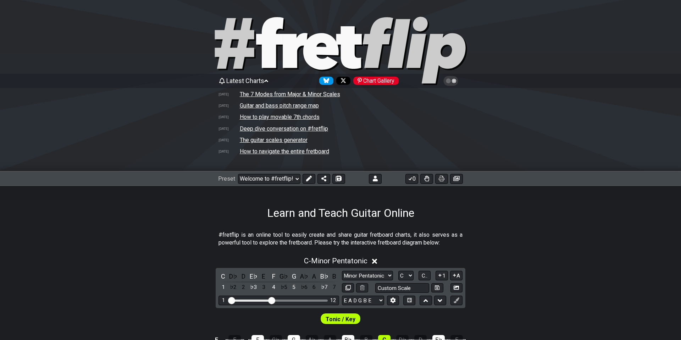
click at [268, 80] on icon at bounding box center [266, 80] width 4 height 2
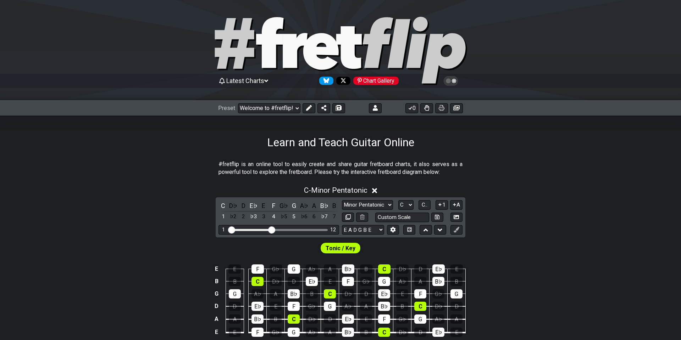
click at [449, 78] on icon at bounding box center [451, 81] width 6 height 6
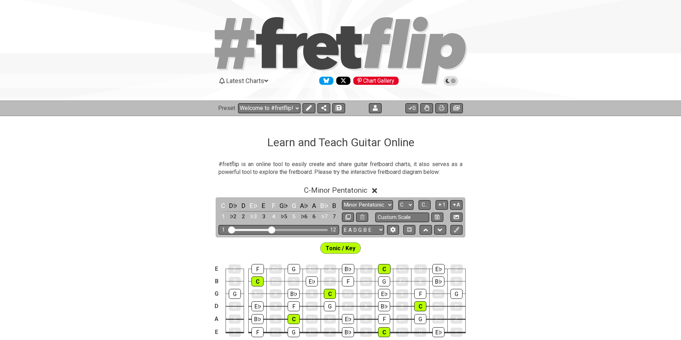
click at [449, 78] on icon at bounding box center [451, 81] width 6 height 6
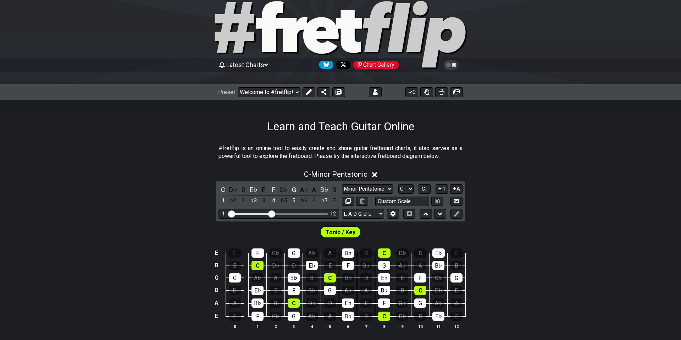
scroll to position [18, 0]
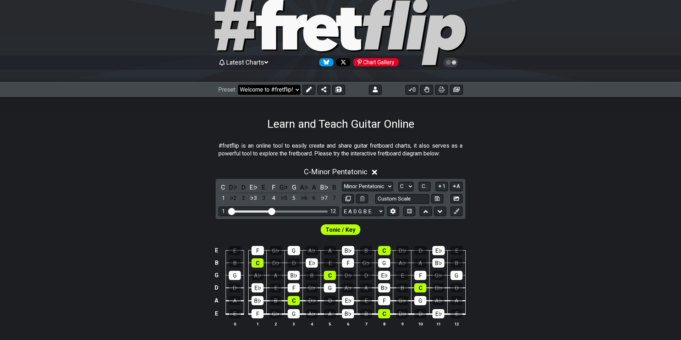
click at [298, 87] on select "Welcome to #fretflip! Initial Preset Any Guitar scale in any key and tuning Gui…" at bounding box center [269, 90] width 62 height 10
click at [238, 85] on select "Welcome to #fretflip! Initial Preset Any Guitar scale in any key and tuning Gui…" at bounding box center [269, 90] width 62 height 10
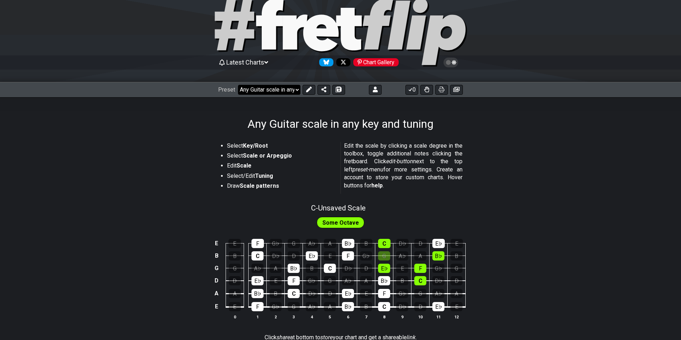
click at [299, 87] on select "Welcome to #fretflip! Initial Preset Any Guitar scale in any key and tuning Gui…" at bounding box center [269, 90] width 62 height 10
click at [555, 145] on section "Select Key/Root Select Scale or Arpeggio Edit Scale Select/Edit Tuning Draw Sca…" at bounding box center [340, 169] width 681 height 60
click at [264, 66] on div "Latest Charts Chart Gallery" at bounding box center [340, 62] width 245 height 11
click at [264, 63] on span "Latest Charts" at bounding box center [245, 62] width 38 height 7
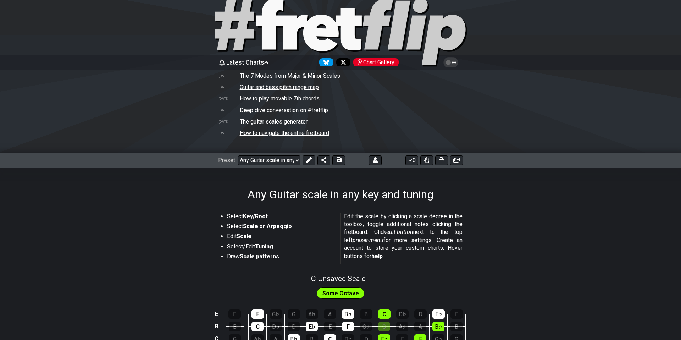
click at [264, 63] on span "Latest Charts" at bounding box center [245, 62] width 38 height 7
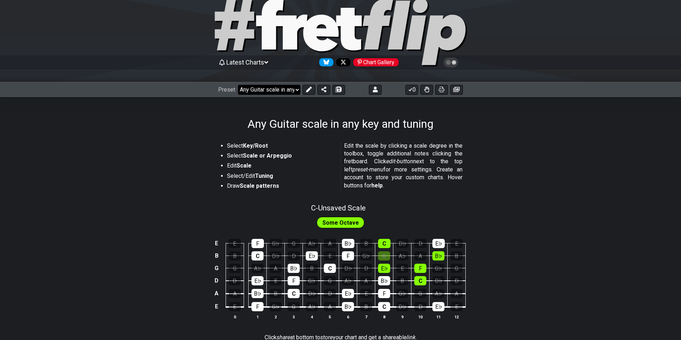
click at [295, 89] on select "Welcome to #fretflip! Initial Preset Any Guitar scale in any key and tuning Gui…" at bounding box center [269, 90] width 62 height 10
click at [238, 85] on select "Welcome to #fretflip! Initial Preset Any Guitar scale in any key and tuning Gui…" at bounding box center [269, 90] width 62 height 10
select select "/welcome"
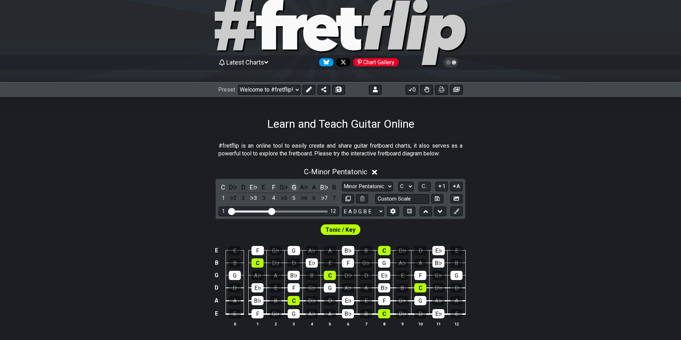
click at [295, 188] on div "G" at bounding box center [293, 187] width 9 height 10
click at [293, 188] on div "G" at bounding box center [293, 187] width 9 height 10
click at [359, 213] on select "E A D G B E E A D G B E E A D G B E B E A D F♯ B A D G C E A D A D G B E E♭ A♭ …" at bounding box center [363, 211] width 42 height 10
click at [412, 185] on select "A♭ A A♯ B♭ B C C♯ D♭ D D♯ E♭ E F F♯ G♭ G G♯" at bounding box center [405, 187] width 15 height 10
select select "G"
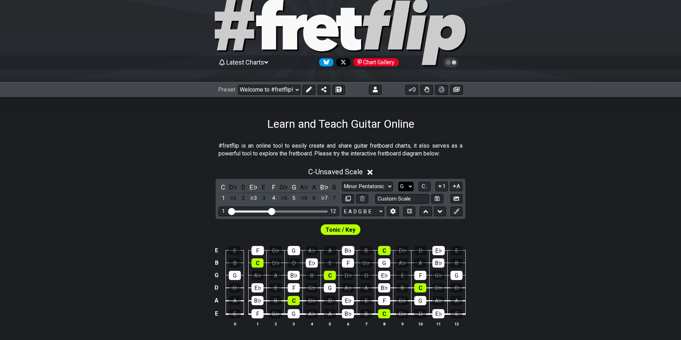
click at [398, 182] on select "A♭ A A♯ B♭ B C C♯ D♭ D D♯ E♭ E F F♯ G♭ G G♯" at bounding box center [405, 187] width 15 height 10
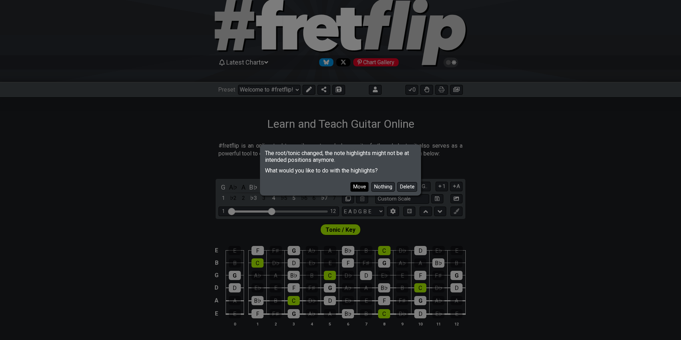
click at [361, 184] on button "Move" at bounding box center [359, 187] width 18 height 10
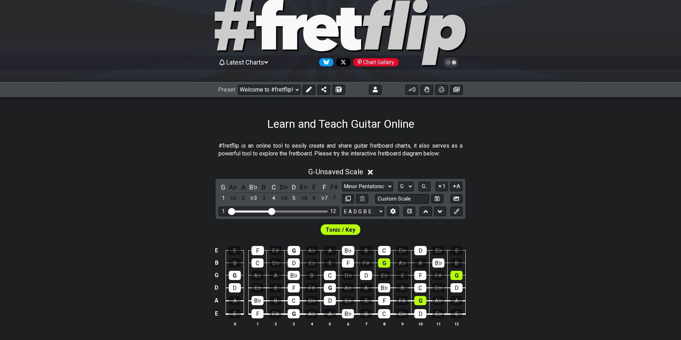
click at [338, 228] on span "Tonic / Key" at bounding box center [341, 229] width 30 height 10
click at [293, 312] on div "G" at bounding box center [294, 313] width 12 height 9
click at [224, 187] on div "G" at bounding box center [222, 187] width 9 height 10
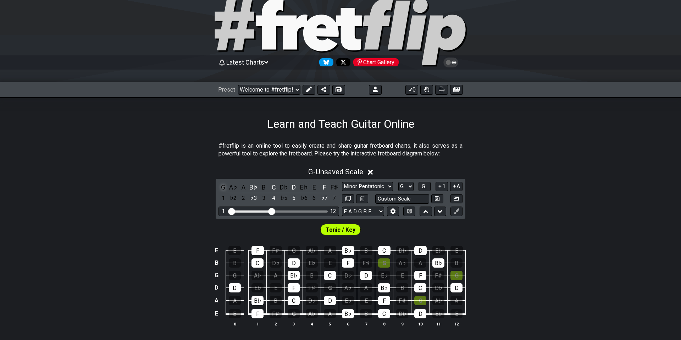
click at [224, 187] on div "G" at bounding box center [222, 187] width 9 height 10
click at [372, 170] on icon at bounding box center [370, 171] width 5 height 7
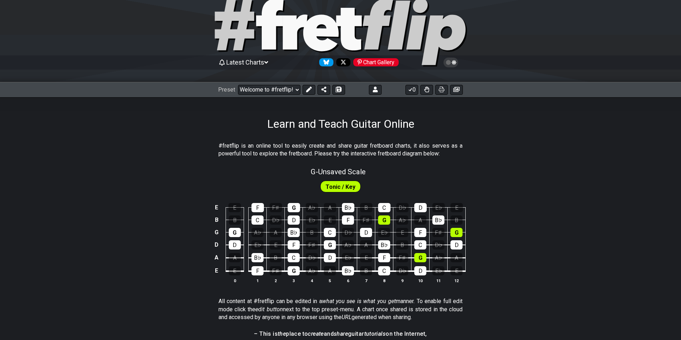
click at [339, 184] on span "Tonic / Key" at bounding box center [341, 187] width 30 height 10
click at [344, 185] on span "Tonic / Key" at bounding box center [341, 187] width 30 height 10
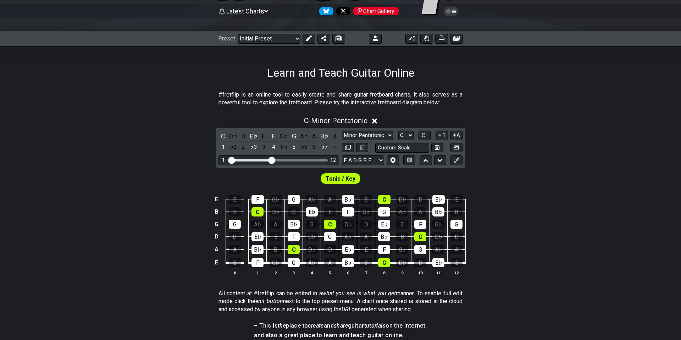
scroll to position [71, 0]
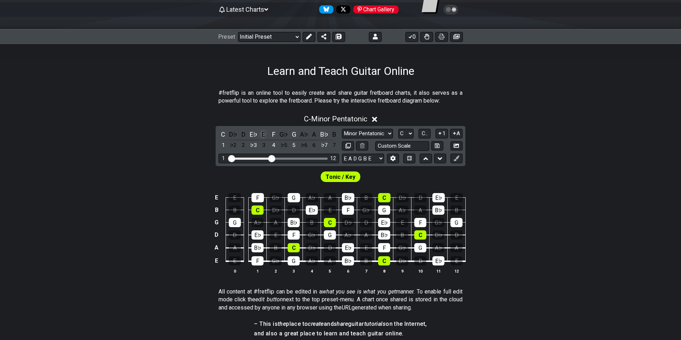
click at [266, 135] on div "E" at bounding box center [263, 134] width 9 height 10
click at [422, 131] on span "C.." at bounding box center [425, 133] width 6 height 6
click at [410, 131] on select "A♭ A A♯ B♭ B C C♯ D♭ D D♯ E♭ E F F♯ G♭ G G♯" at bounding box center [405, 134] width 15 height 10
select select "G"
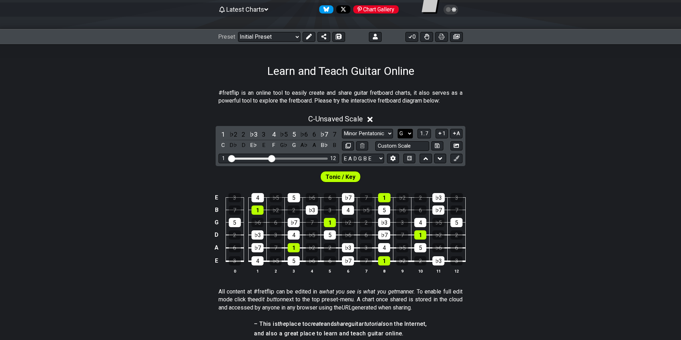
click at [398, 129] on select "A♭ A A♯ B♭ B C C♯ D♭ D D♯ E♭ E F F♯ G♭ G G♯" at bounding box center [405, 134] width 15 height 10
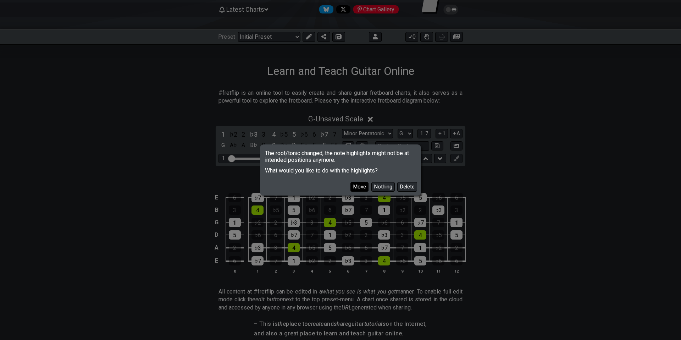
click at [361, 186] on button "Move" at bounding box center [359, 187] width 18 height 10
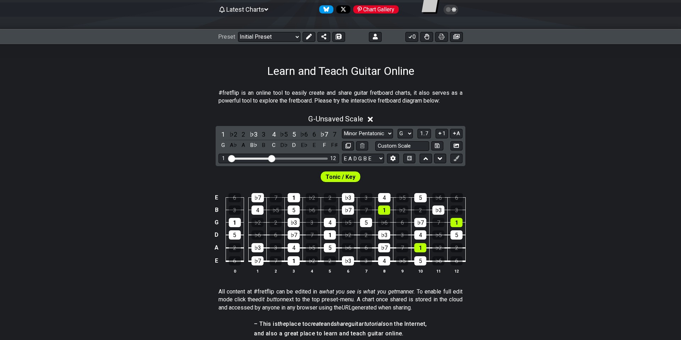
click at [361, 186] on td "3" at bounding box center [366, 191] width 18 height 12
drag, startPoint x: 271, startPoint y: 159, endPoint x: 279, endPoint y: 159, distance: 8.2
click at [279, 158] on input "Visible fret range" at bounding box center [278, 158] width 101 height 0
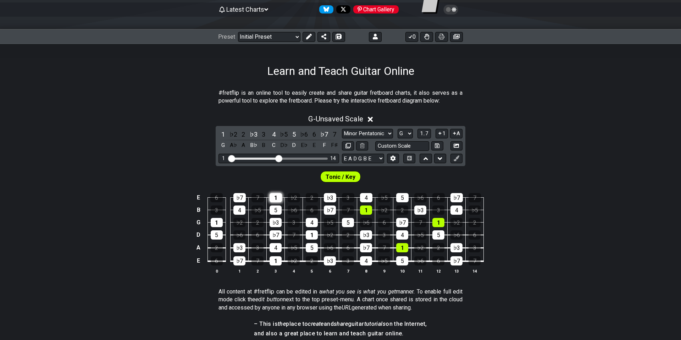
click at [277, 196] on div "1" at bounding box center [276, 197] width 12 height 9
click at [282, 187] on td "1" at bounding box center [276, 191] width 18 height 12
click at [261, 135] on div "3" at bounding box center [263, 134] width 9 height 10
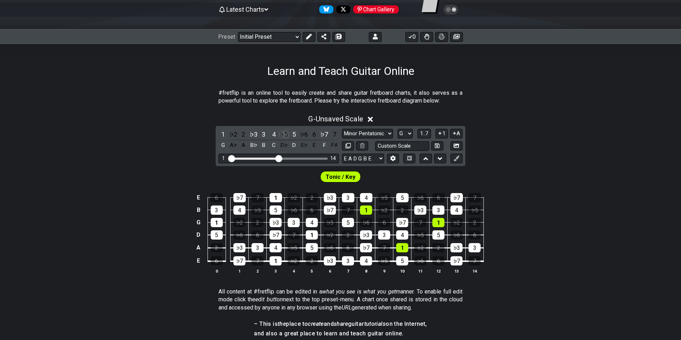
click at [285, 131] on div "♭5" at bounding box center [283, 134] width 9 height 10
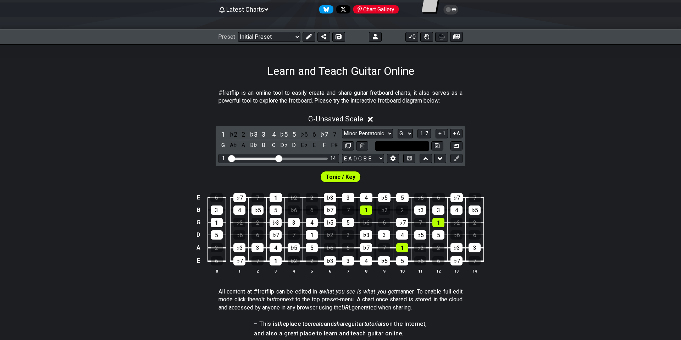
click at [394, 145] on input "text" at bounding box center [402, 146] width 54 height 10
type input "[PERSON_NAME] - G"
click at [435, 148] on icon at bounding box center [437, 145] width 5 height 5
select select "[PERSON_NAME] - G"
click at [338, 36] on icon at bounding box center [338, 37] width 5 height 6
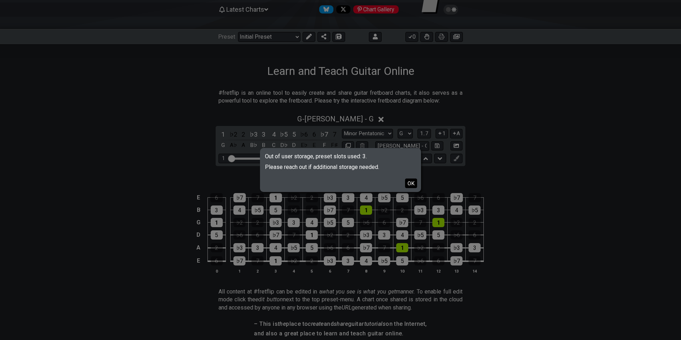
click at [411, 183] on button "OK" at bounding box center [411, 183] width 12 height 10
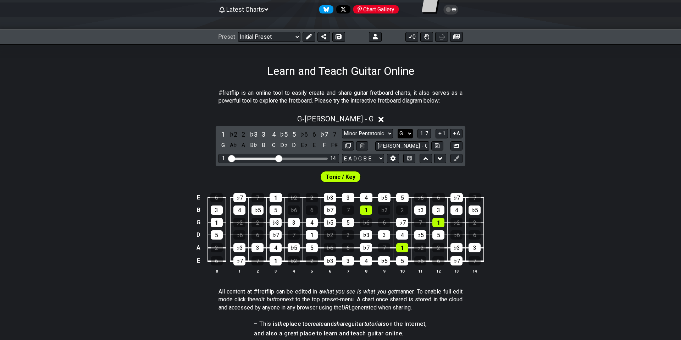
click at [411, 133] on select "A♭ A A♯ B♭ B C C♯ D♭ D D♯ E♭ E F F♯ G♭ G G♯" at bounding box center [405, 134] width 15 height 10
click at [398, 129] on select "A♭ A A♯ B♭ B C C♯ D♭ D D♯ E♭ E F F♯ G♭ G G♯" at bounding box center [405, 134] width 15 height 10
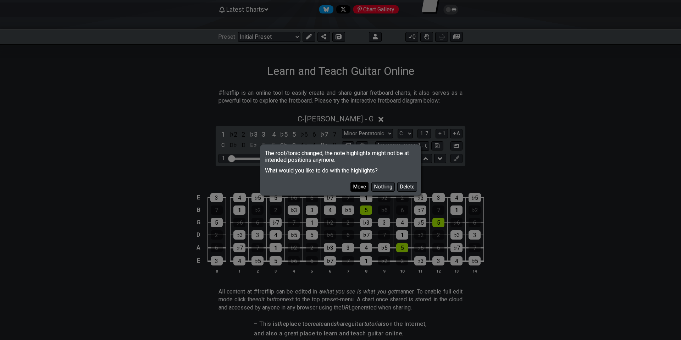
click at [367, 185] on button "Move" at bounding box center [359, 187] width 18 height 10
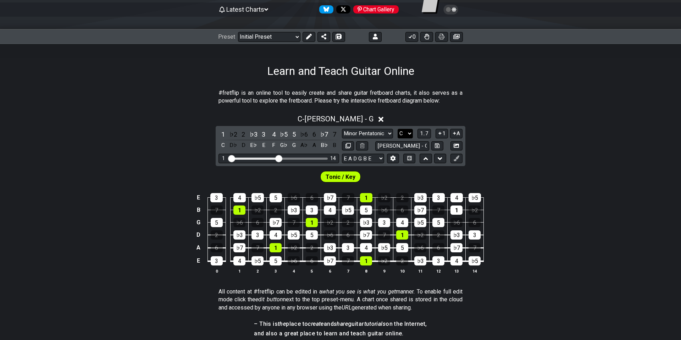
click at [409, 133] on select "A♭ A A♯ B♭ B C C♯ D♭ D D♯ E♭ E F F♯ G♭ G G♯" at bounding box center [405, 134] width 15 height 10
click at [398, 129] on select "A♭ A A♯ B♭ B C C♯ D♭ D D♯ E♭ E F F♯ G♭ G G♯" at bounding box center [405, 134] width 15 height 10
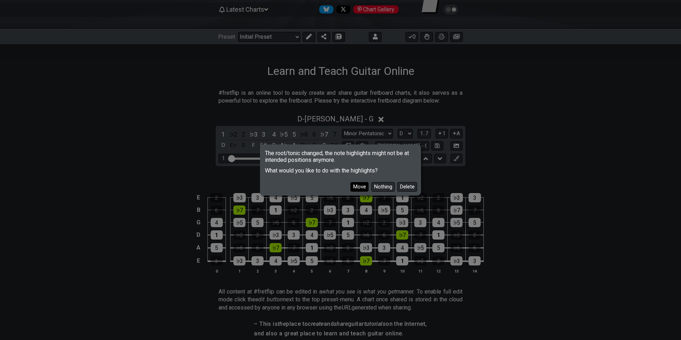
click at [362, 185] on button "Move" at bounding box center [359, 187] width 18 height 10
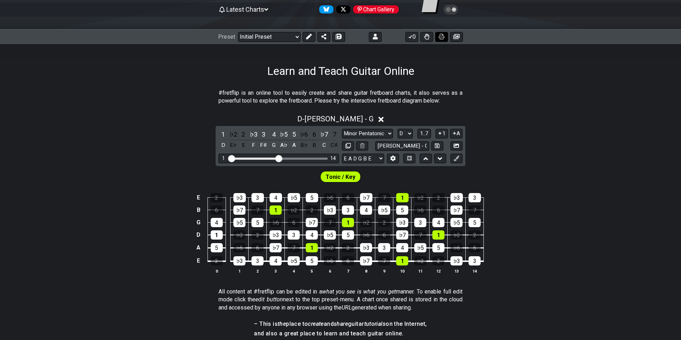
click at [439, 37] on icon at bounding box center [442, 37] width 6 height 6
click at [453, 146] on button at bounding box center [456, 146] width 12 height 10
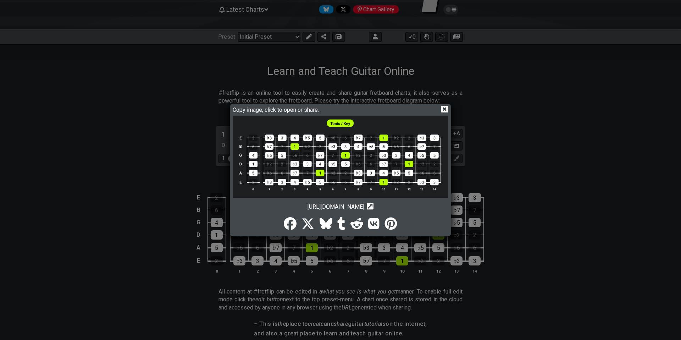
click at [373, 206] on icon at bounding box center [370, 206] width 7 height 7
click at [373, 207] on icon at bounding box center [370, 206] width 7 height 7
click at [277, 149] on img at bounding box center [341, 157] width 216 height 82
click at [443, 110] on icon at bounding box center [444, 109] width 7 height 7
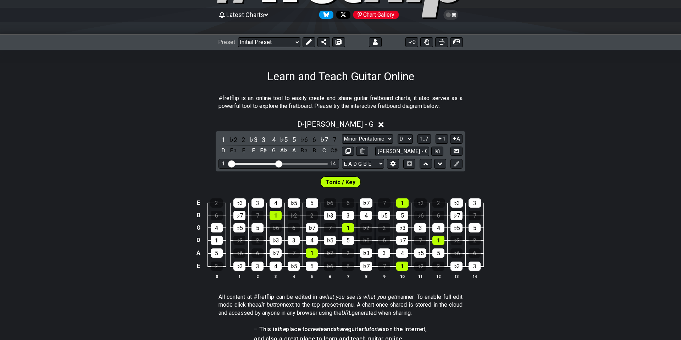
scroll to position [66, 0]
click at [451, 14] on icon at bounding box center [451, 15] width 6 height 6
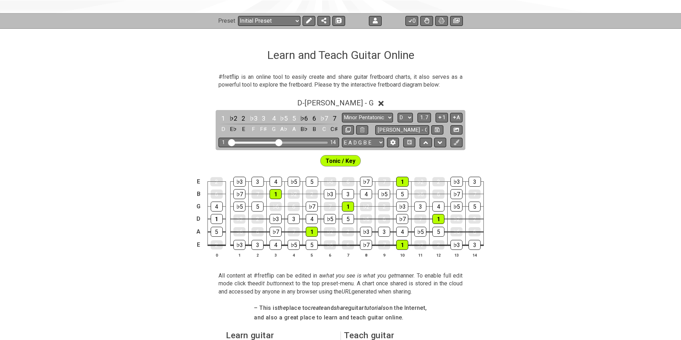
scroll to position [88, 0]
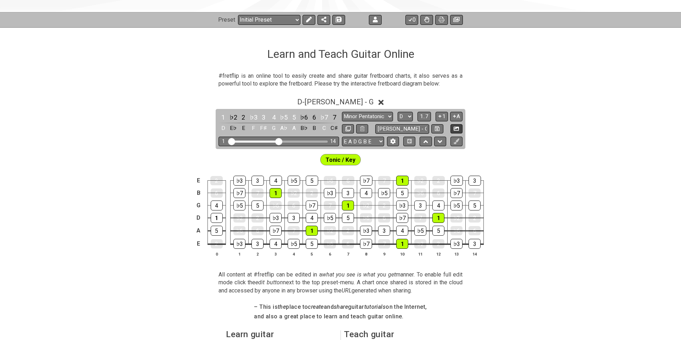
click at [455, 126] on icon at bounding box center [456, 128] width 5 height 5
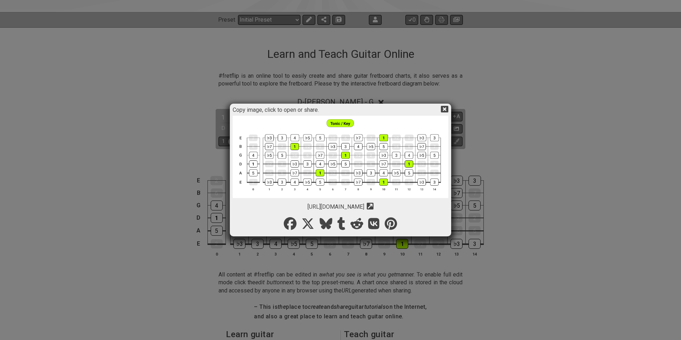
click at [356, 167] on img at bounding box center [341, 157] width 216 height 82
click at [448, 106] on icon at bounding box center [444, 108] width 7 height 7
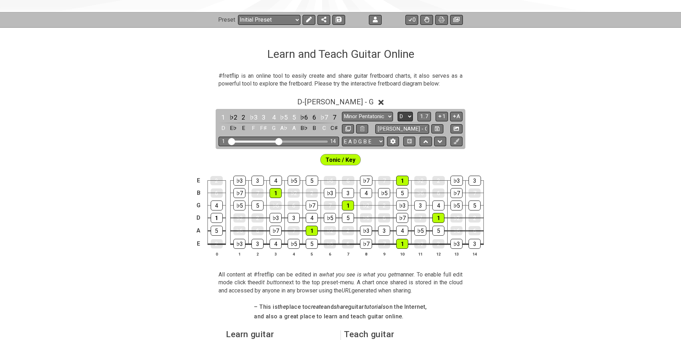
click at [410, 117] on select "A♭ A A♯ B♭ B C C♯ D♭ D D♯ E♭ E F F♯ G♭ G G♯" at bounding box center [405, 117] width 15 height 10
select select "G"
click at [398, 112] on select "A♭ A A♯ B♭ B C C♯ D♭ D D♯ E♭ E F F♯ G♭ G G♯" at bounding box center [405, 117] width 15 height 10
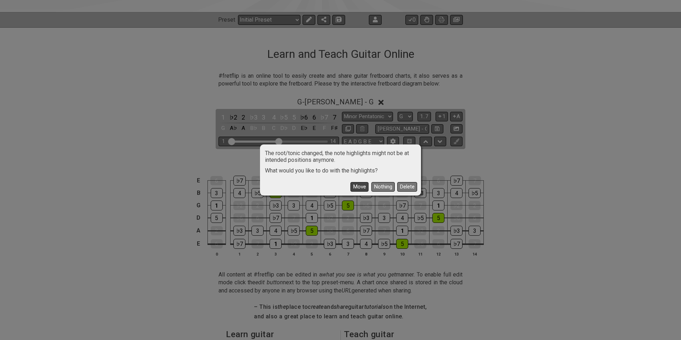
click at [363, 184] on button "Move" at bounding box center [359, 187] width 18 height 10
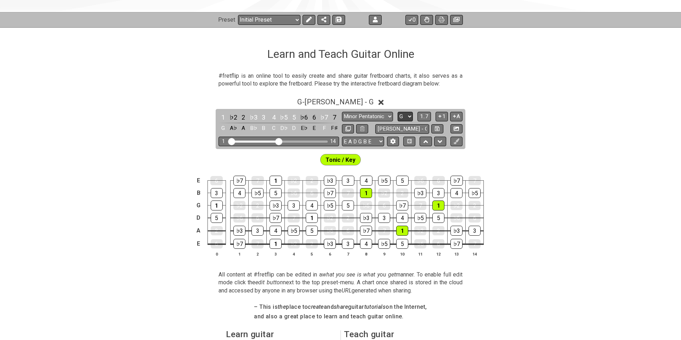
click at [404, 114] on select "A♭ A A♯ B♭ B C C♯ D♭ D D♯ E♭ E F F♯ G♭ G G♯" at bounding box center [405, 117] width 15 height 10
click at [398, 112] on select "A♭ A A♯ B♭ B C C♯ D♭ D D♯ E♭ E F F♯ G♭ G G♯" at bounding box center [405, 117] width 15 height 10
click at [397, 125] on input "[PERSON_NAME] - G" at bounding box center [402, 129] width 54 height 10
click at [241, 116] on div "2" at bounding box center [243, 117] width 9 height 10
click at [244, 117] on div "2" at bounding box center [243, 117] width 9 height 10
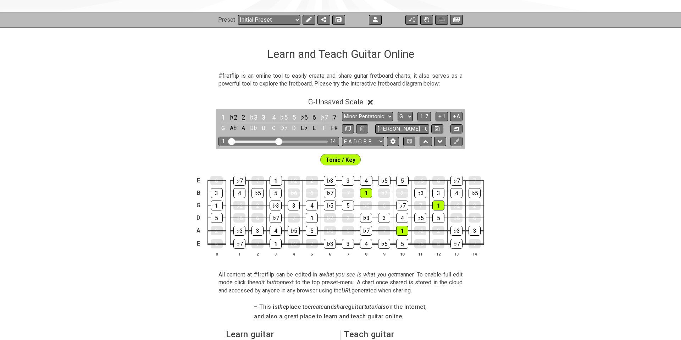
click at [240, 119] on div "2" at bounding box center [243, 117] width 9 height 10
click at [334, 117] on div "7" at bounding box center [334, 117] width 9 height 10
click at [242, 119] on div "2" at bounding box center [243, 117] width 9 height 10
click at [262, 119] on div "3" at bounding box center [263, 117] width 9 height 10
click at [455, 19] on icon at bounding box center [456, 20] width 6 height 6
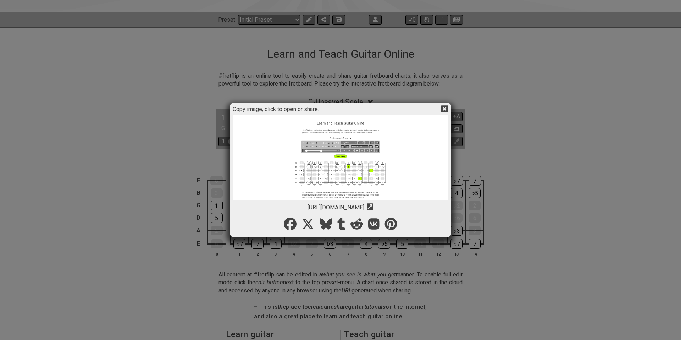
click at [447, 111] on icon at bounding box center [444, 108] width 7 height 7
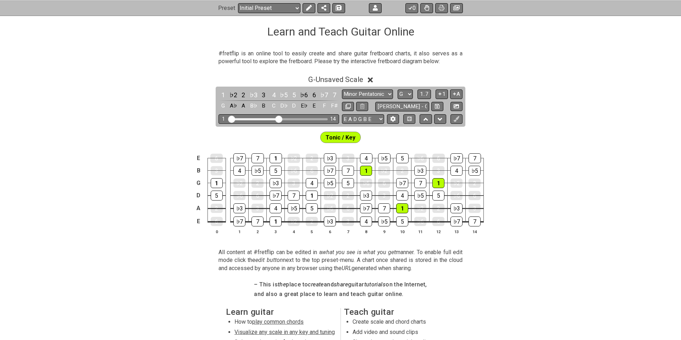
scroll to position [112, 0]
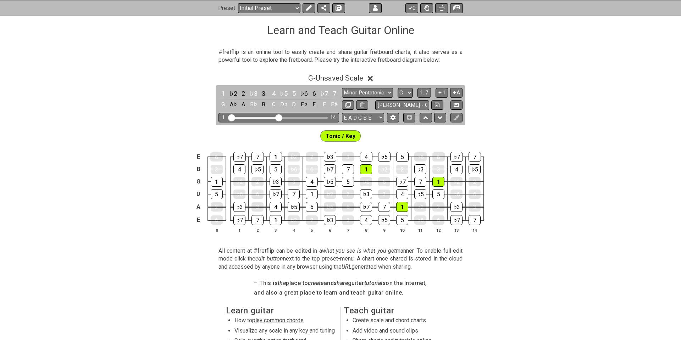
click at [504, 107] on div "G - Unsaved Scale 1 ♭2 2 ♭3 3 4 ♭5 5 ♭6 6 ♭7 7 G A♭ A B♭ B C D♭ D E♭ E F F♯ Min…" at bounding box center [340, 156] width 681 height 173
click at [264, 93] on div "3" at bounding box center [263, 94] width 9 height 10
